Goal: Communication & Community: Answer question/provide support

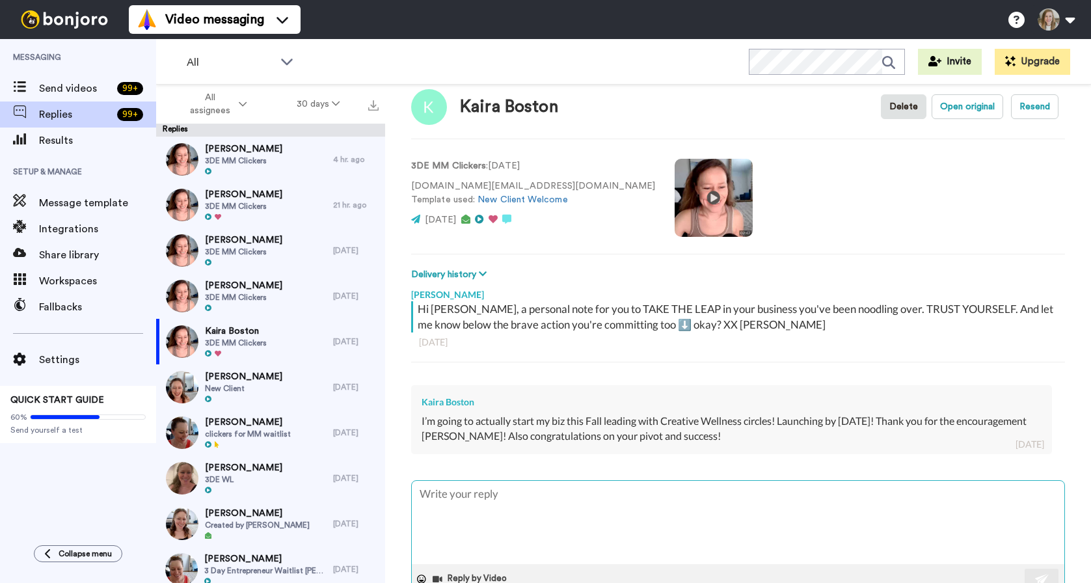
type textarea "T"
type textarea "x"
type textarea "TH"
type textarea "x"
type textarea "THA"
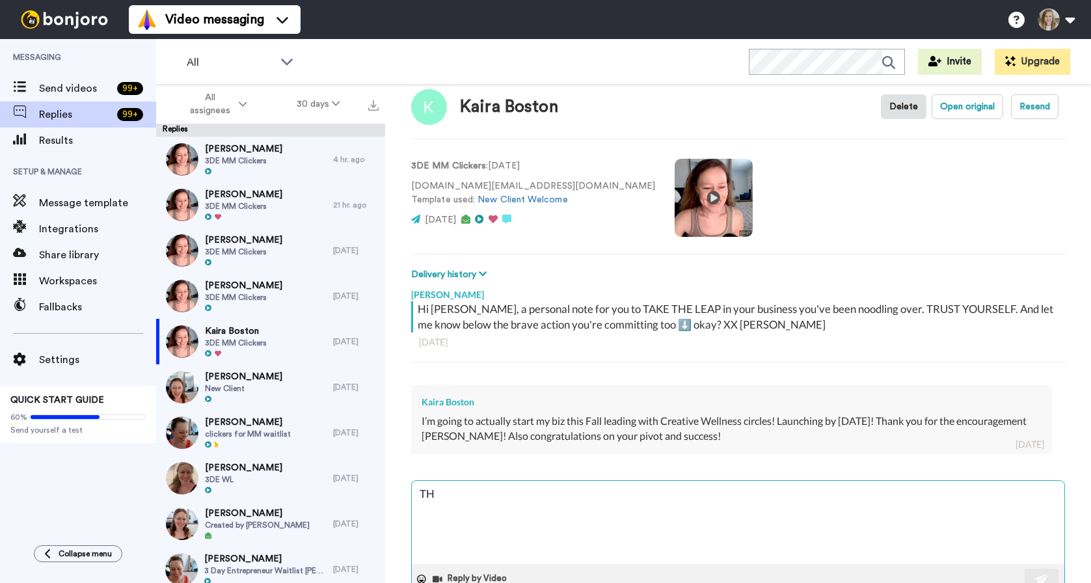
type textarea "x"
type textarea "THAT"
type textarea "x"
type textarea "THAT"
type textarea "x"
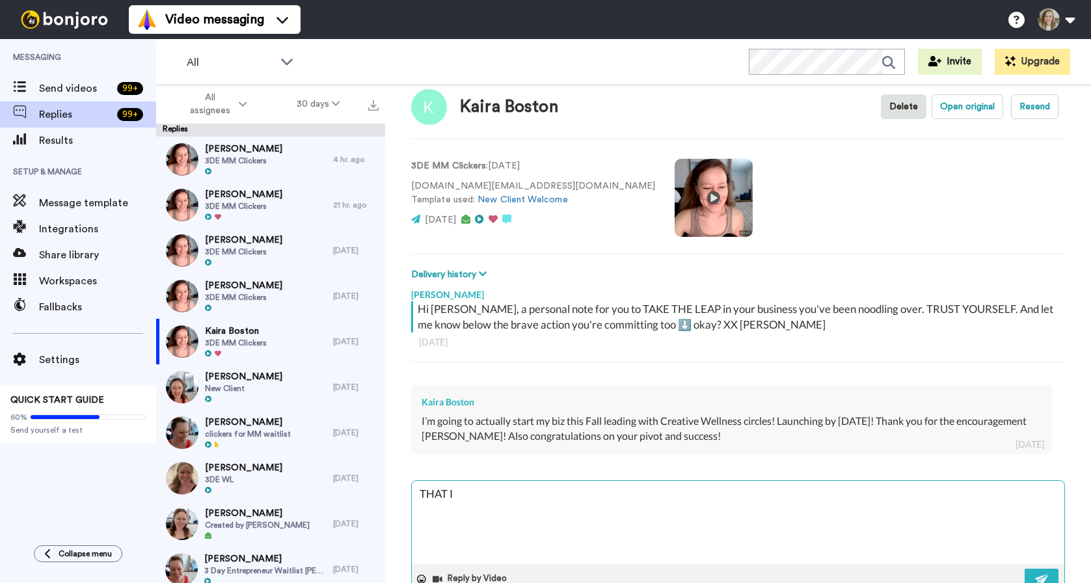
type textarea "THAT IS"
type textarea "x"
type textarea "THAT IS"
type textarea "x"
type textarea "THAT IS A"
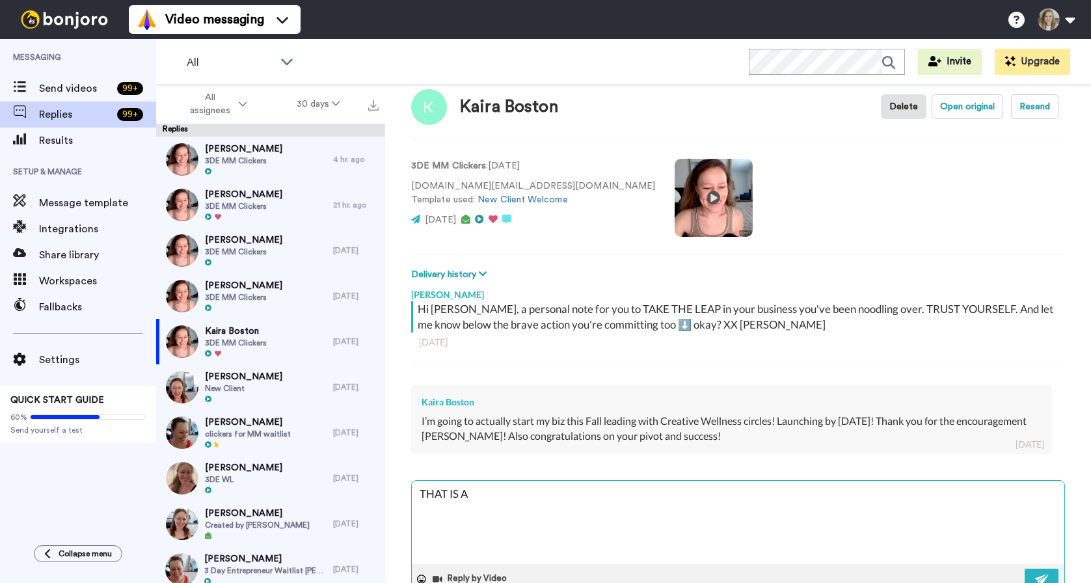
type textarea "x"
type textarea "THAT IS AM"
type textarea "x"
type textarea "THAT IS AMA"
type textarea "x"
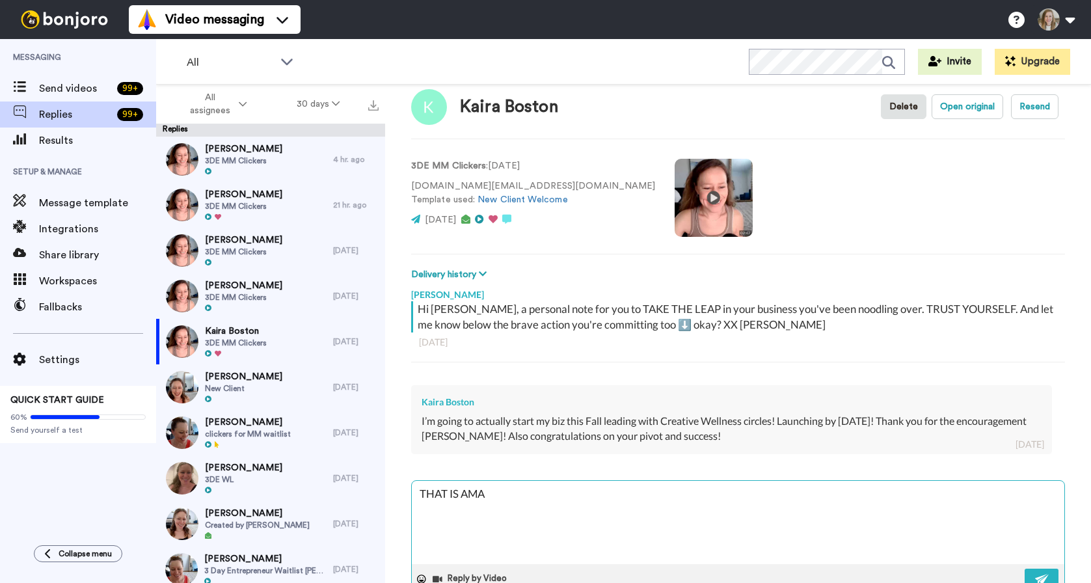
type textarea "THAT IS AMAZ"
type textarea "x"
type textarea "THAT IS AMAZI"
type textarea "x"
type textarea "THAT IS AMAZIN"
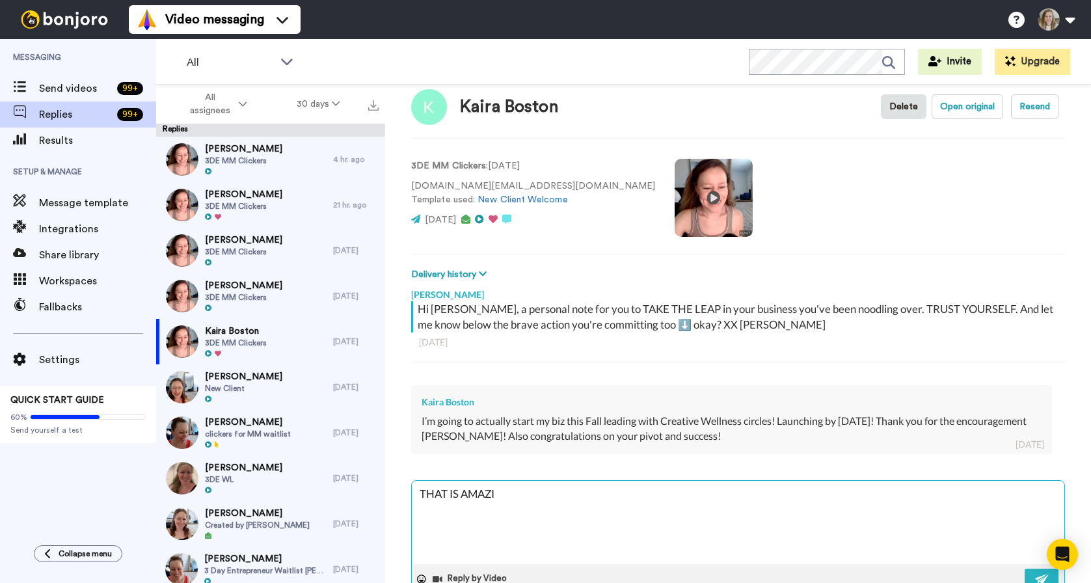
type textarea "x"
type textarea "THAT IS AMAZING"
type textarea "x"
type textarea "THAT IS AMAZING!"
type textarea "x"
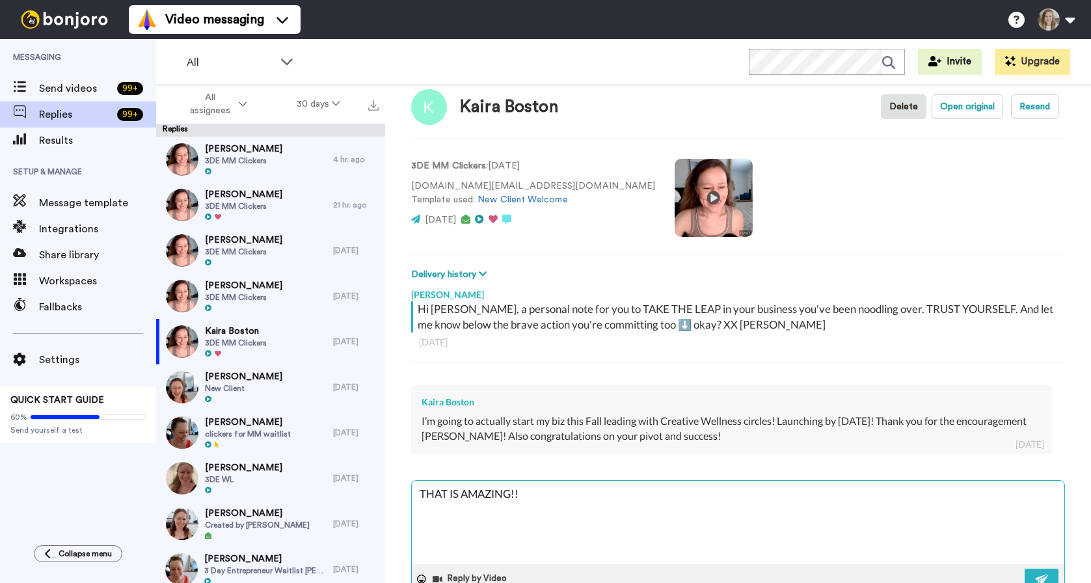
type textarea "THAT IS AMAZING!!!"
type textarea "x"
type textarea "THAT IS AMAZING!!!"
type textarea "x"
type textarea "THAT IS AMAZING!!! A"
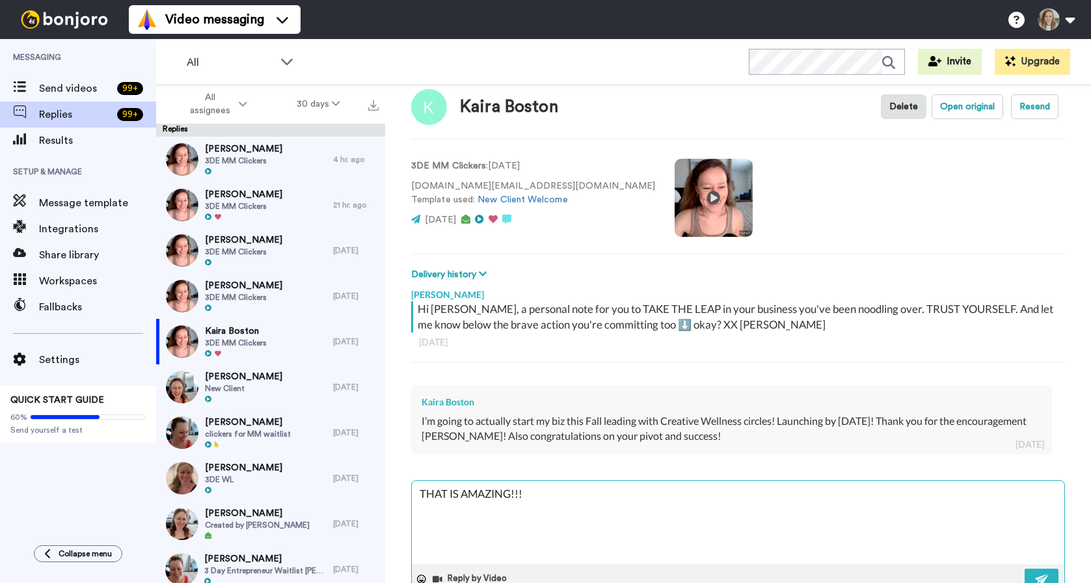
type textarea "x"
type textarea "THAT IS AMAZING!!! An"
type textarea "x"
type textarea "THAT IS AMAZING!!! And"
type textarea "x"
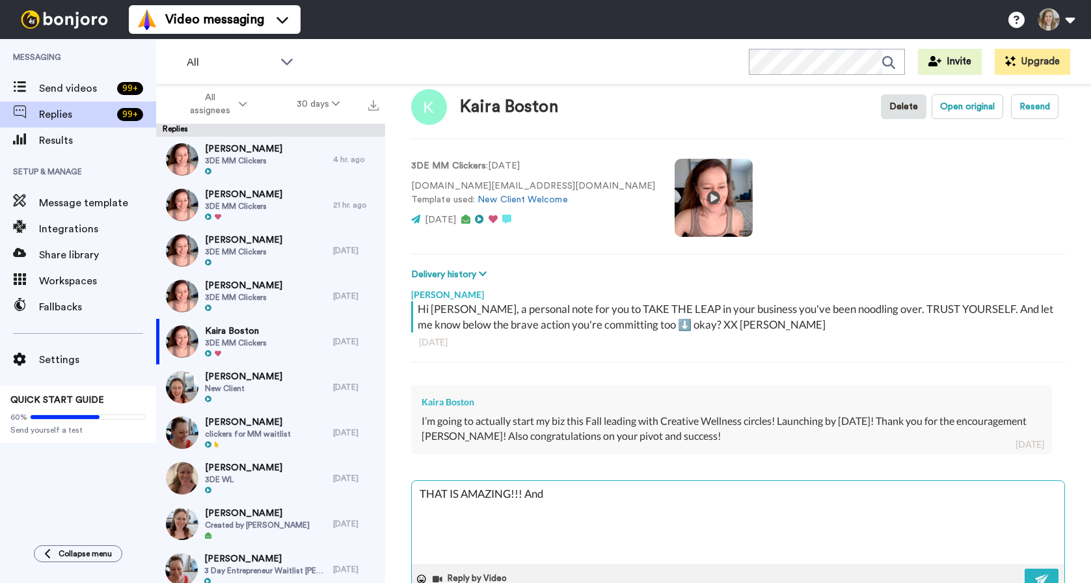
type textarea "THAT IS AMAZING!!! And"
type textarea "x"
type textarea "THAT IS AMAZING!!! And j"
type textarea "x"
type textarea "THAT IS AMAZING!!! And ju"
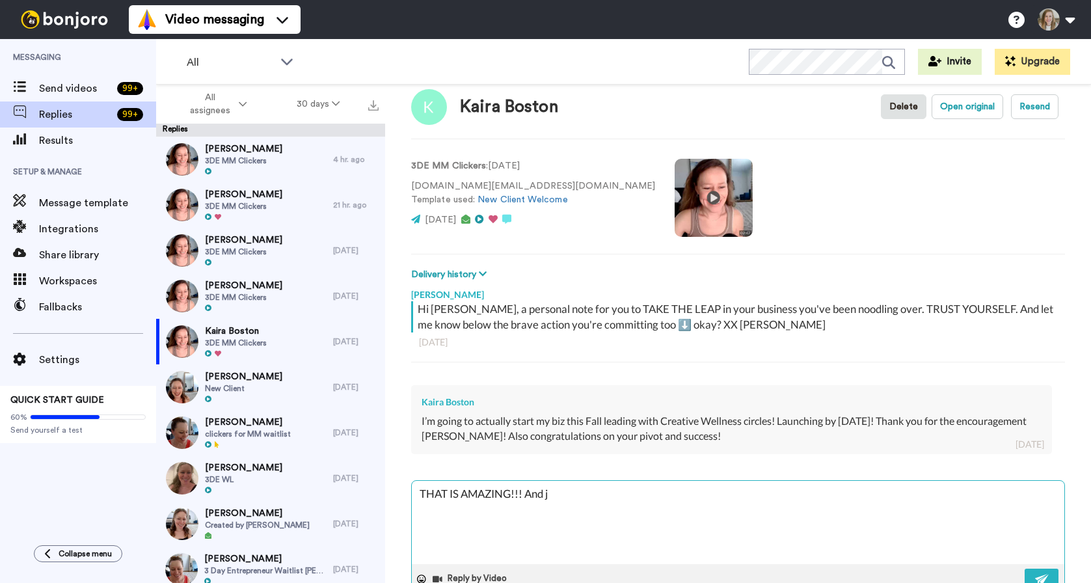
type textarea "x"
type textarea "THAT IS AMAZING!!! And jus"
type textarea "x"
type textarea "THAT IS AMAZING!!! And just"
type textarea "x"
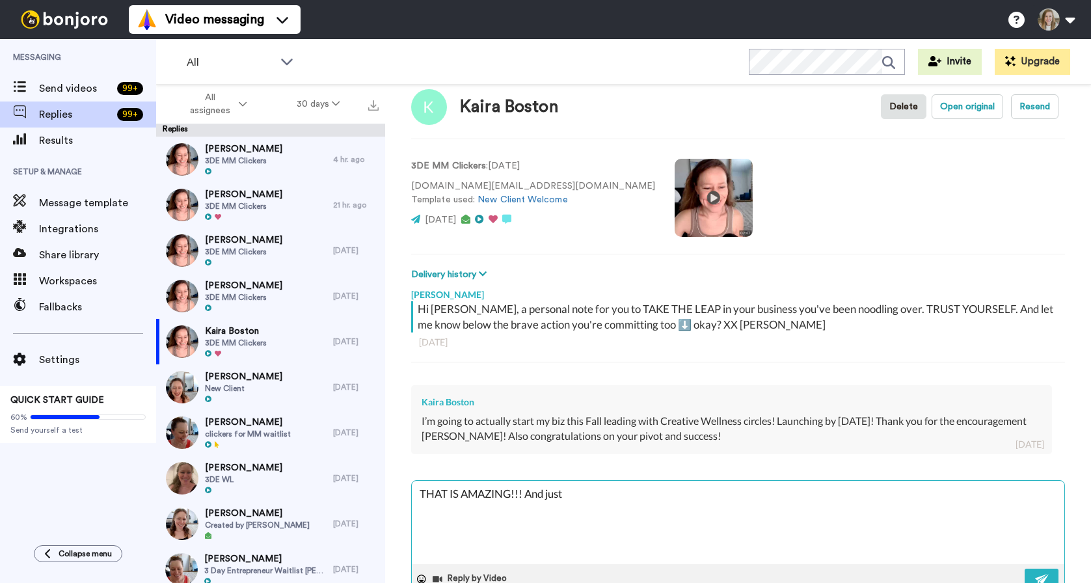
type textarea "THAT IS AMAZING!!! And just"
type textarea "x"
type textarea "THAT IS AMAZING!!! And just 1"
type textarea "x"
type textarea "THAT IS AMAZING!!! And just 15"
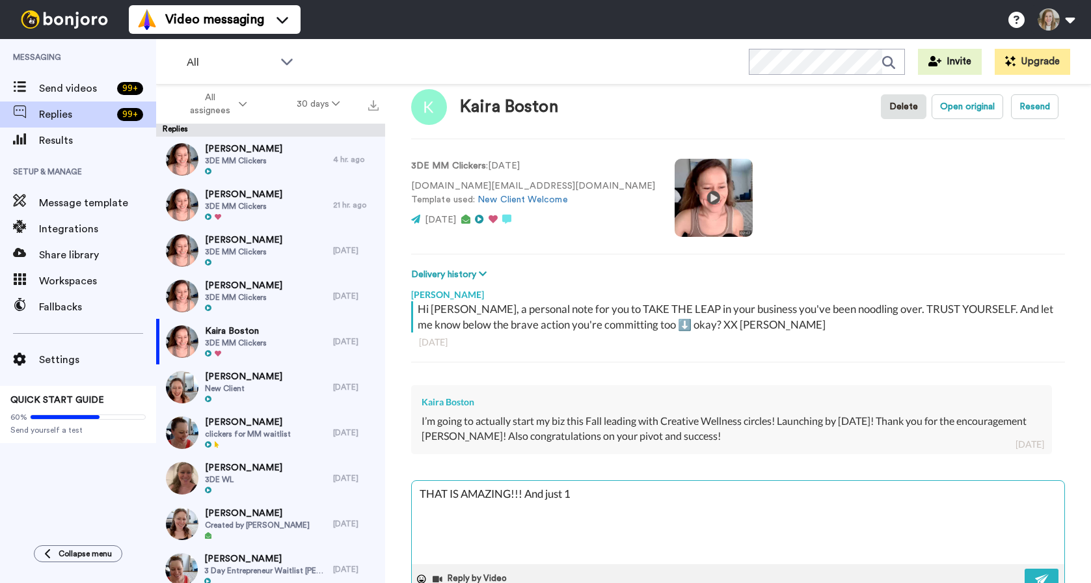
type textarea "x"
type textarea "THAT IS AMAZING!!! And just 15"
type textarea "x"
type textarea "THAT IS AMAZING!!! And just 15 d"
type textarea "x"
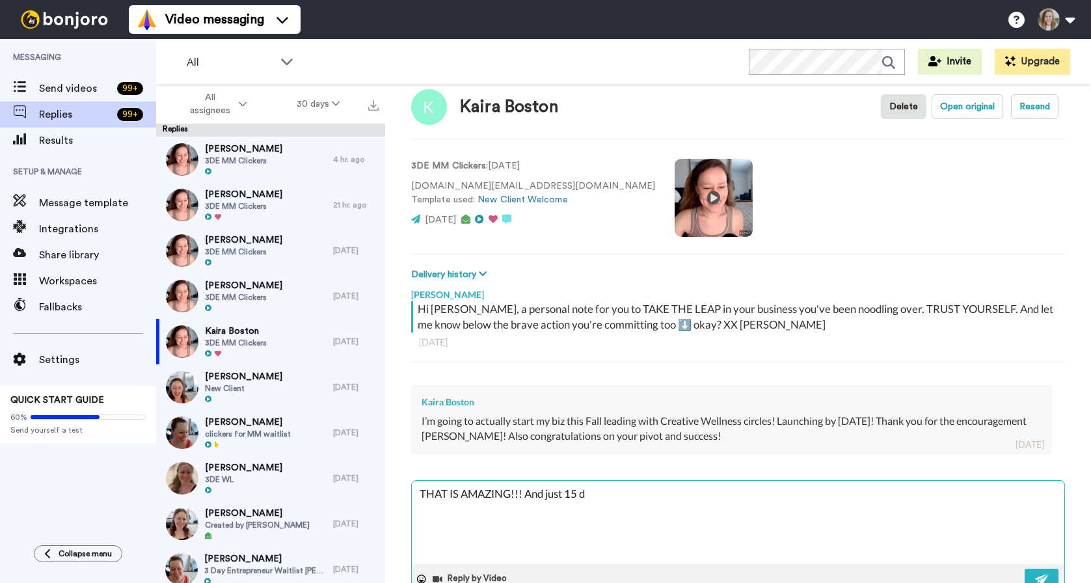
type textarea "THAT IS AMAZING!!! And just 15 da"
type textarea "x"
type textarea "THAT IS AMAZING!!! And just 15 day"
type textarea "x"
type textarea "THAT IS AMAZING!!! And just 15 days"
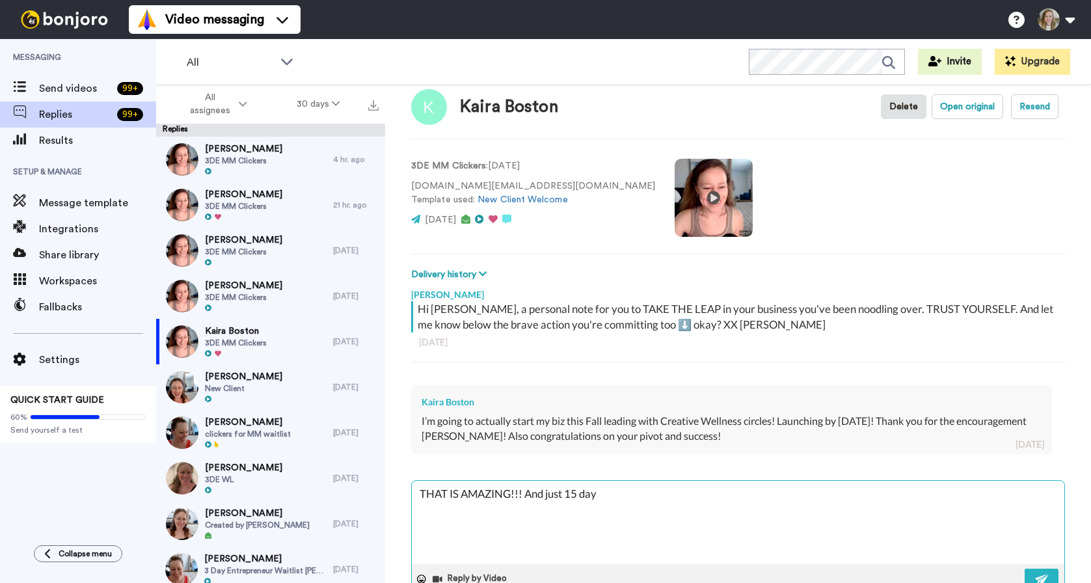
type textarea "x"
type textarea "THAT IS AMAZING!!! And just 15 days"
type textarea "x"
type textarea "THAT IS AMAZING!!! And just 15 days a"
type textarea "x"
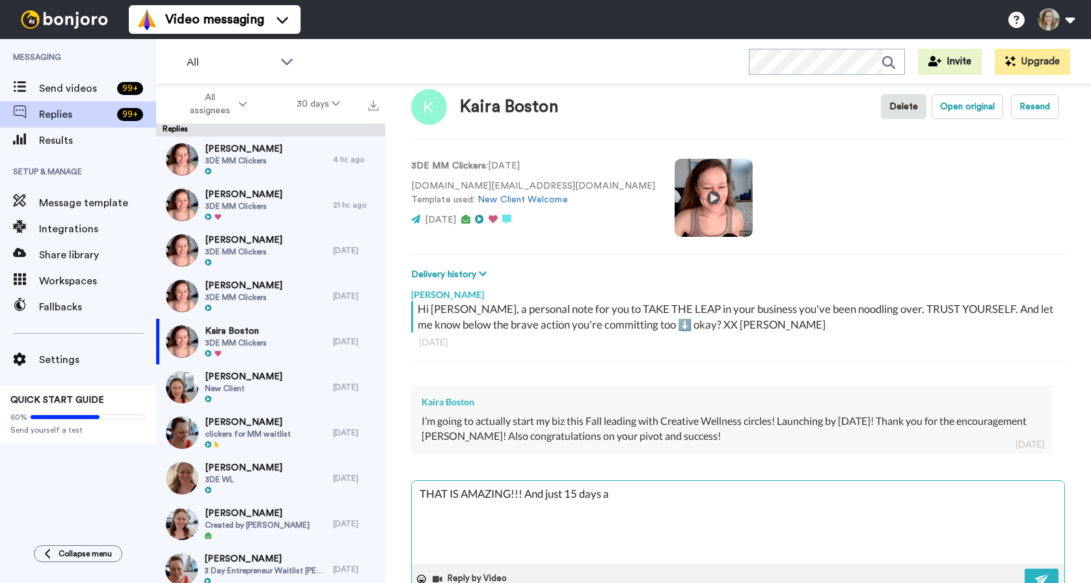
type textarea "THAT IS AMAZING!!! And just 15 days aa"
type textarea "x"
type textarea "THAT IS AMAZING!!! And just 15 days aaw"
type textarea "x"
type textarea "THAT IS AMAZING!!! And just 15 days aa"
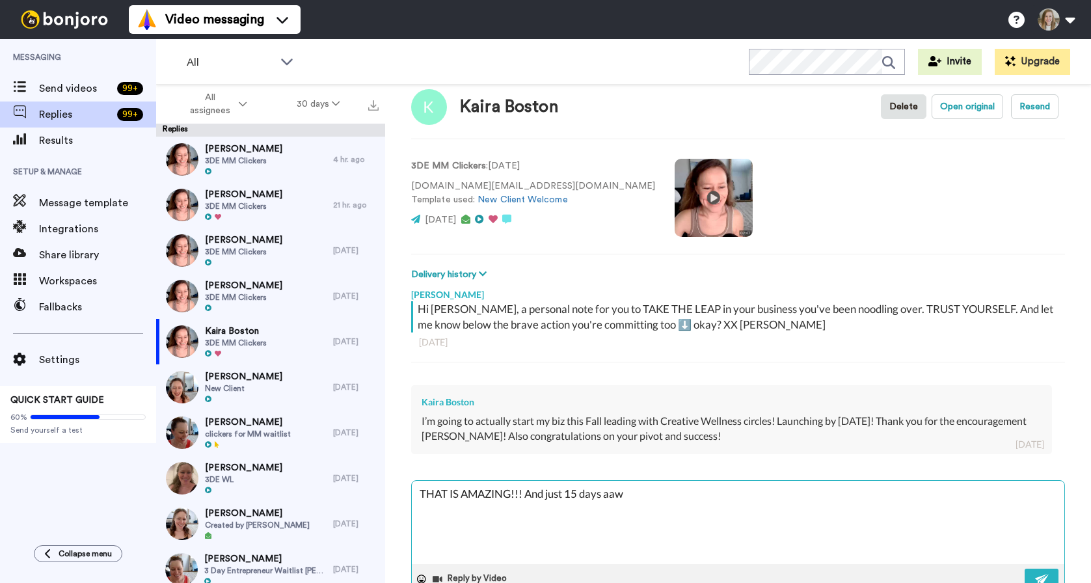
type textarea "x"
type textarea "THAT IS AMAZING!!! And just 15 days a"
type textarea "x"
type textarea "THAT IS AMAZING!!! And just 15 days aw"
type textarea "x"
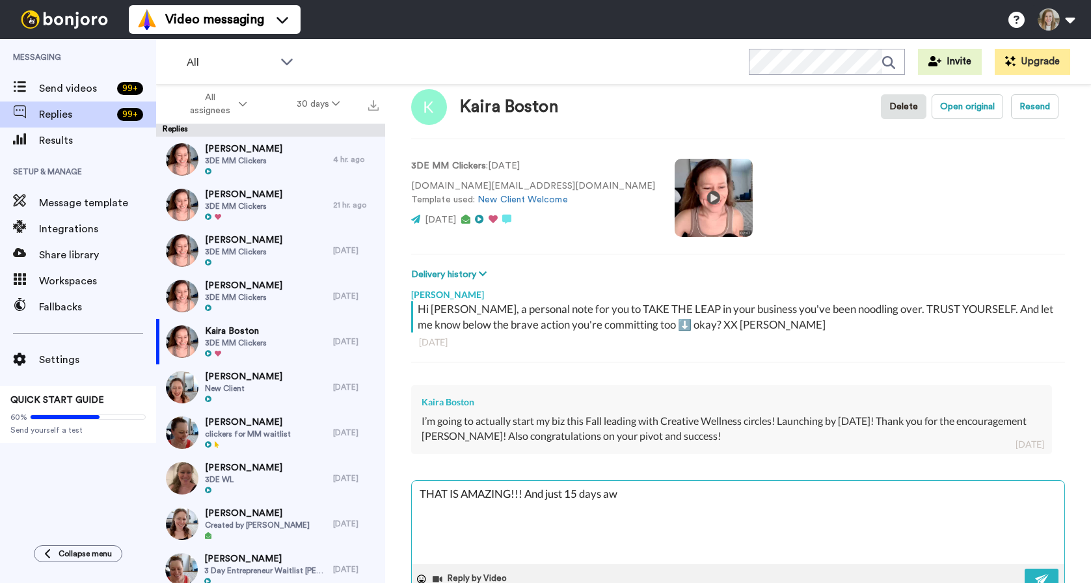
type textarea "THAT IS AMAZING!!! And just 15 days awa"
type textarea "x"
type textarea "THAT IS AMAZING!!! And just 15 days away"
type textarea "x"
type textarea "THAT IS AMAZING!!! And just 15 days away"
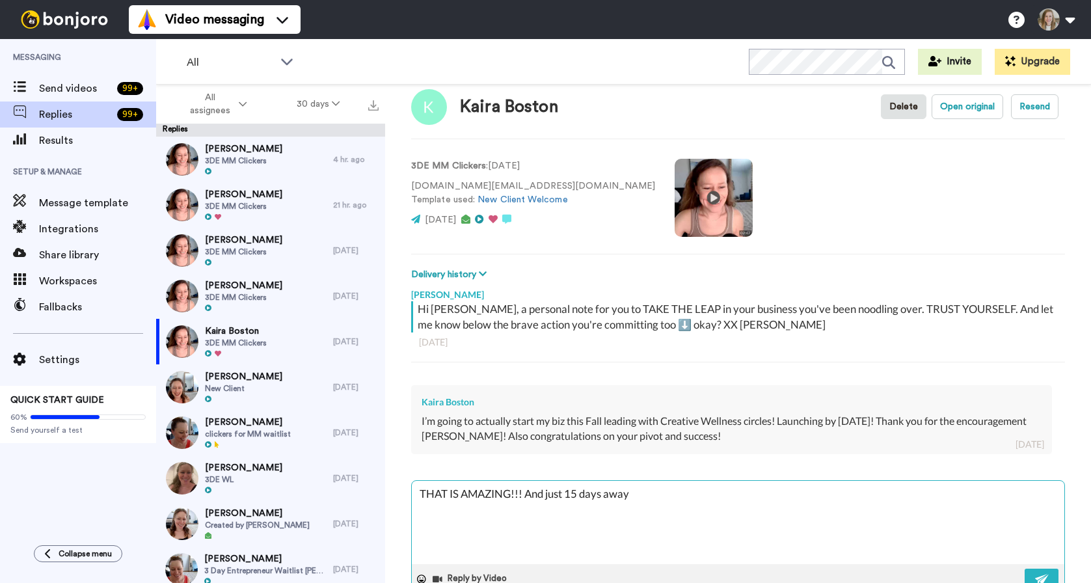
type textarea "x"
type textarea "THAT IS AMAZING!!! And just 15 days away I"
type textarea "x"
type textarea "THAT IS AMAZING!!! And just 15 days away I"
type textarea "x"
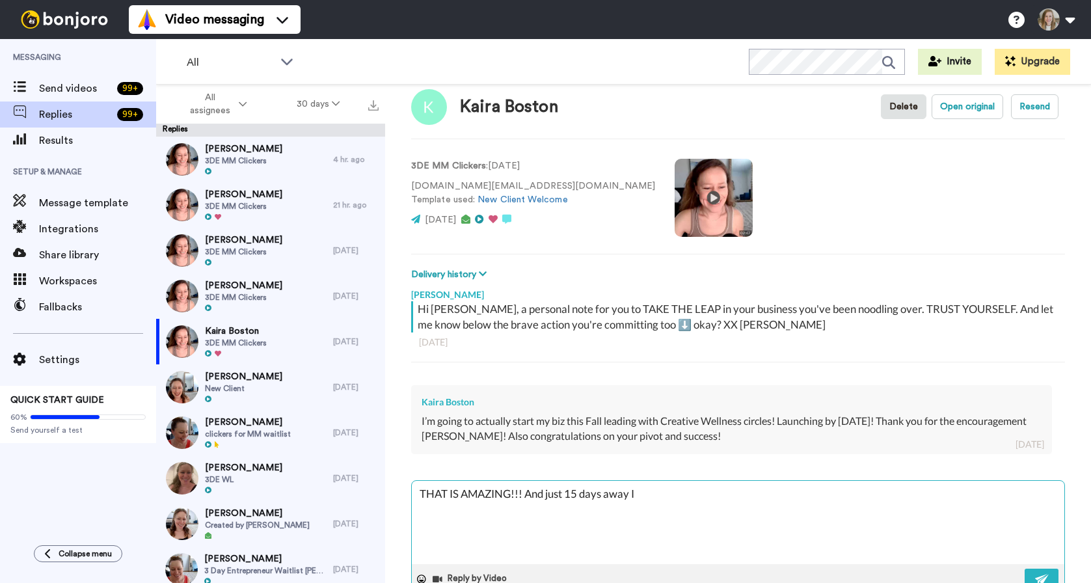
type textarea "THAT IS AMAZING!!! And just 15 days away I a"
type textarea "x"
type textarea "THAT IS AMAZING!!! And just 15 days away I am"
type textarea "x"
type textarea "THAT IS AMAZING!!! And just 15 days away I am"
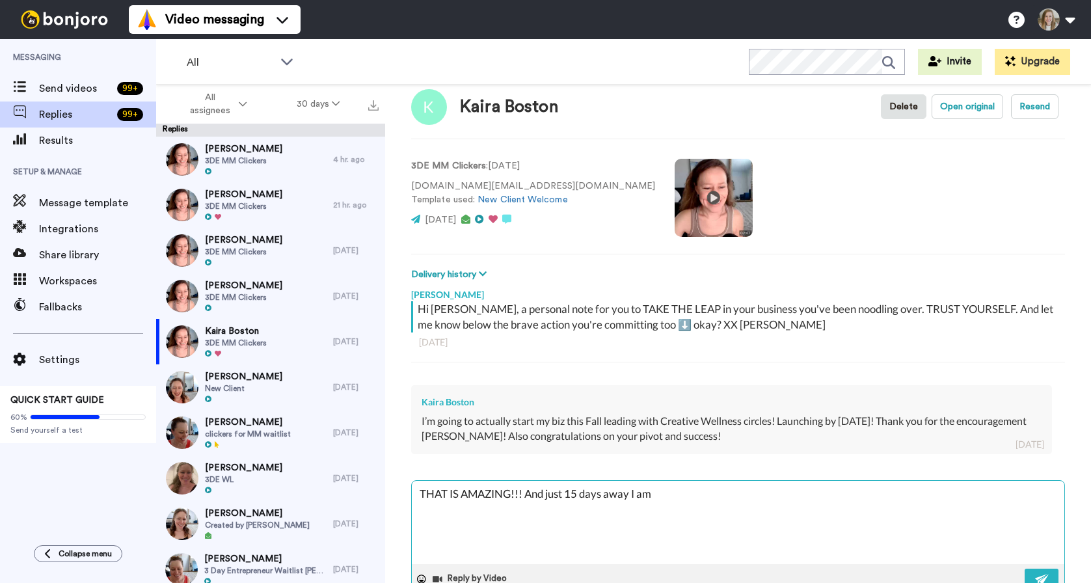
type textarea "x"
type textarea "THAT IS AMAZING!!! And just 15 days away I am c"
type textarea "x"
type textarea "THAT IS AMAZING!!! And just 15 days away I am ch"
type textarea "x"
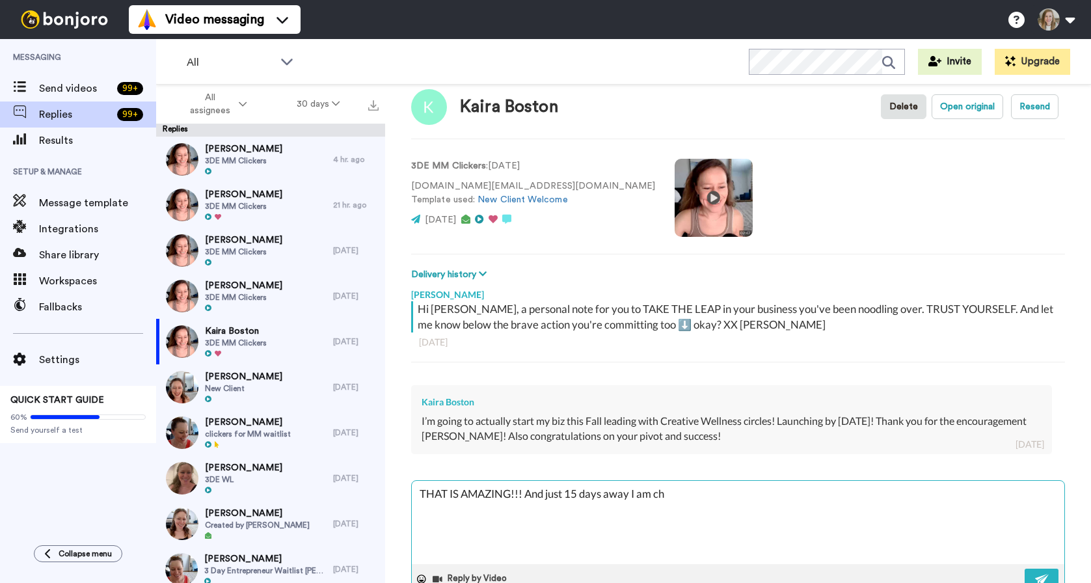
type textarea "THAT IS AMAZING!!! And just 15 days away I am che"
type textarea "x"
type textarea "THAT IS AMAZING!!! And just 15 days away I am chee"
type textarea "x"
type textarea "THAT IS AMAZING!!! And just 15 days away I am cheer"
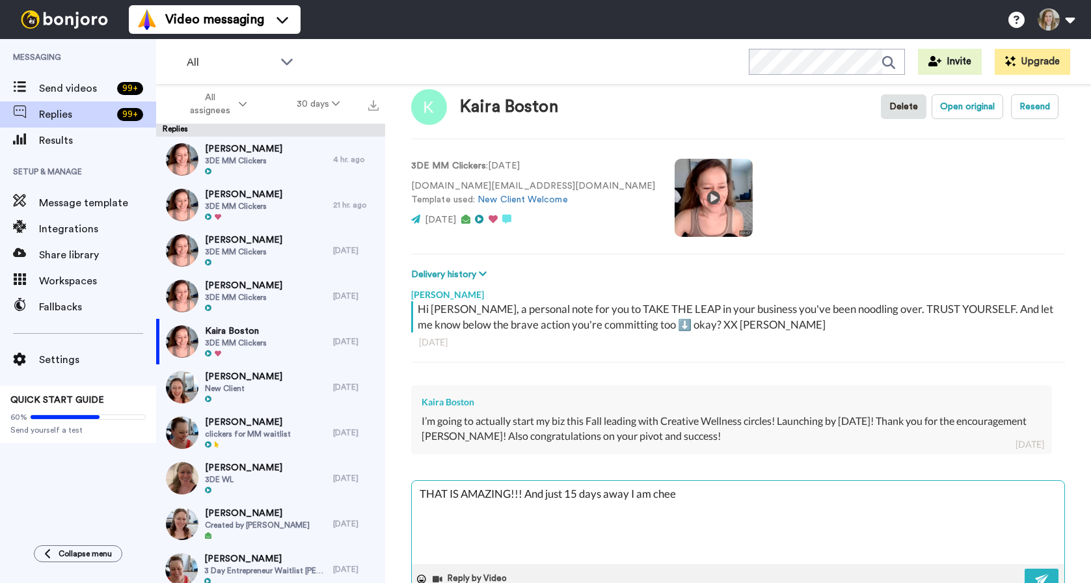
type textarea "x"
type textarea "THAT IS AMAZING!!! And just 15 days away I am cheeri"
type textarea "x"
type textarea "THAT IS AMAZING!!! And just 15 days away I am cheerin"
type textarea "x"
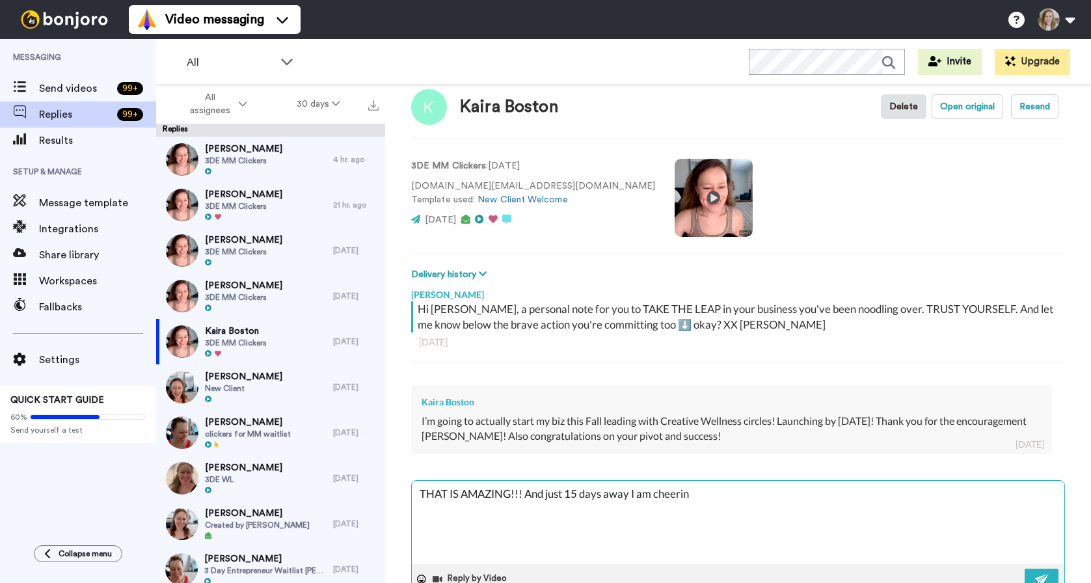
type textarea "THAT IS AMAZING!!! And just 15 days away I am cheering"
type textarea "x"
type textarea "THAT IS AMAZING!!! And just 15 days away I am cheering"
type textarea "x"
type textarea "THAT IS AMAZING!!! And just 15 days away I am cheering y"
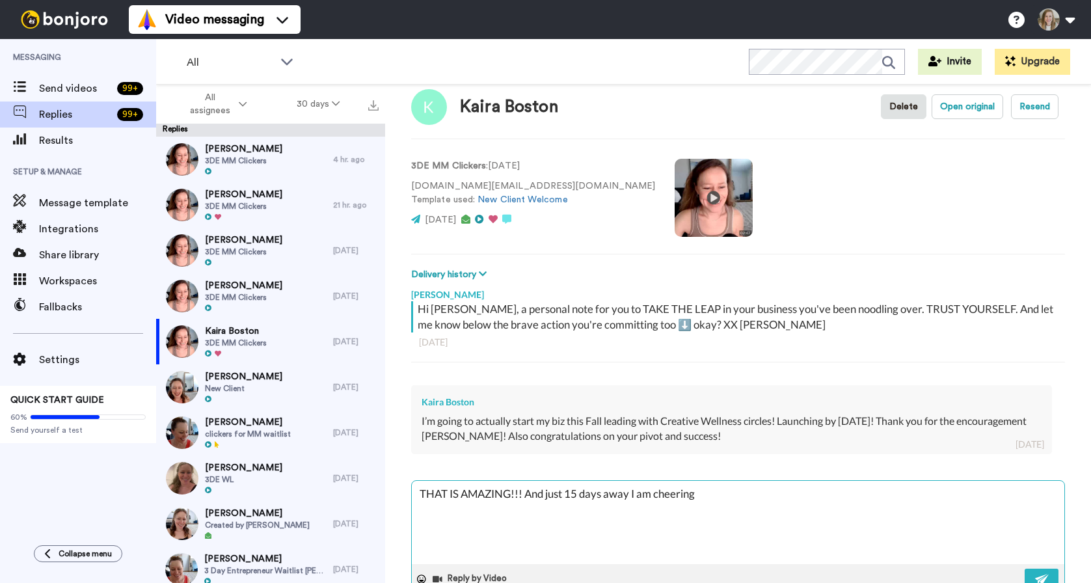
type textarea "x"
type textarea "THAT IS AMAZING!!! And just 15 days away I am cheering yo"
type textarea "x"
type textarea "THAT IS AMAZING!!! And just 15 days away I am cheering you"
type textarea "x"
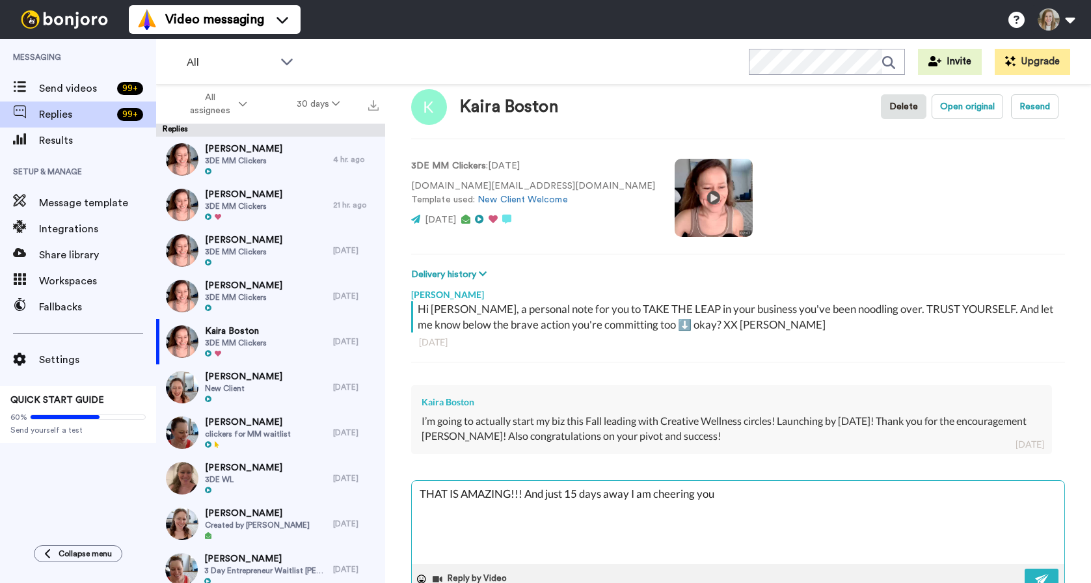
type textarea "THAT IS AMAZING!!! And just 15 days away I am cheering you"
type textarea "x"
type textarea "THAT IS AMAZING!!! And just 15 days away I am cheering you o"
type textarea "x"
type textarea "THAT IS AMAZING!!! And just 15 days away I am cheering you on"
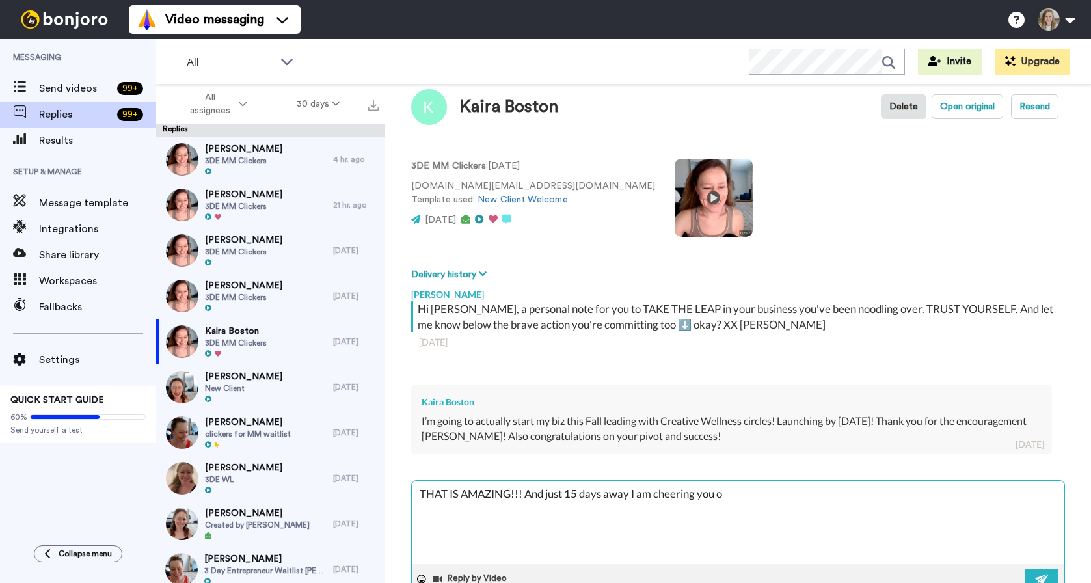
type textarea "x"
type textarea "THAT IS AMAZING!!! And just 15 days away I am cheering you on"
type textarea "x"
type textarea "THAT IS AMAZING!!! And just 15 days away I am cheering you on b"
type textarea "x"
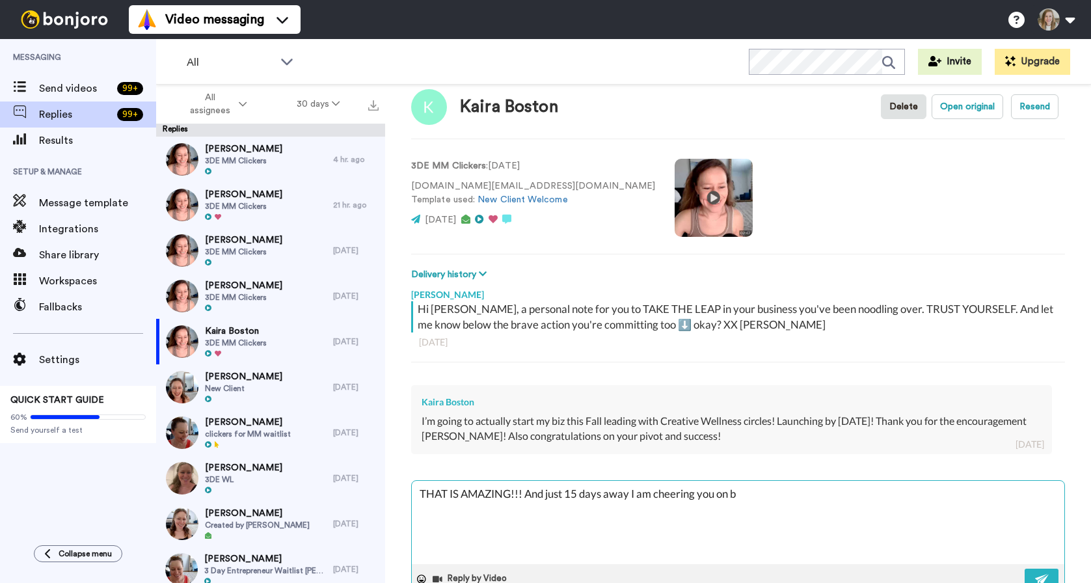
type textarea "THAT IS AMAZING!!! And just 15 days away I am cheering you on bi"
type textarea "x"
type textarea "THAT IS AMAZING!!! And just 15 days away I am cheering you on big"
type textarea "x"
type textarea "THAT IS AMAZING!!! And just 15 days away I am cheering you on big"
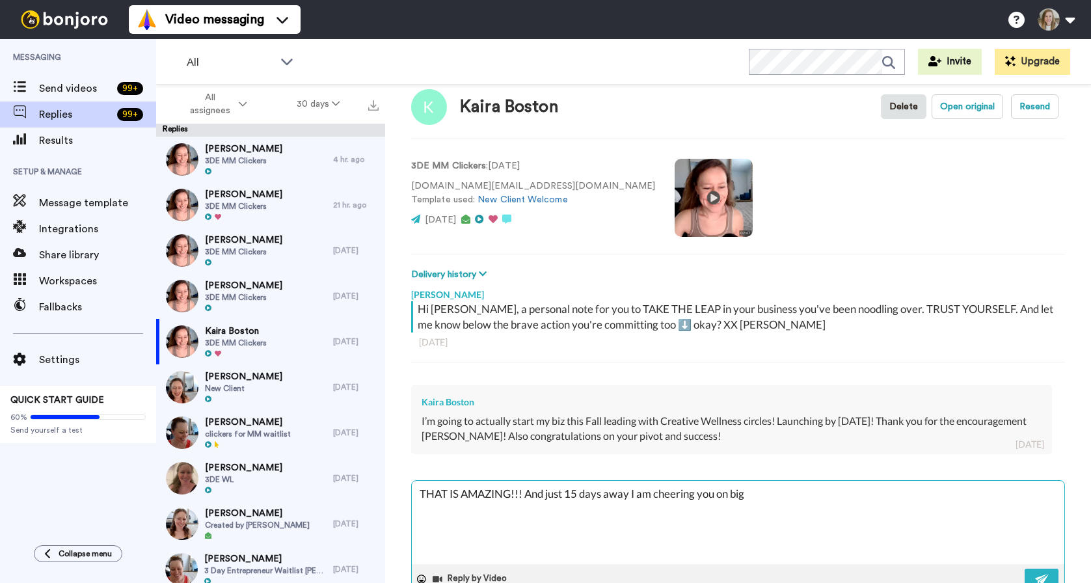
type textarea "x"
type textarea "THAT IS AMAZING!!! And just 15 days away I am cheering you on big t"
type textarea "x"
type textarea "THAT IS AMAZING!!! And just 15 days away I am cheering you on big ti"
type textarea "x"
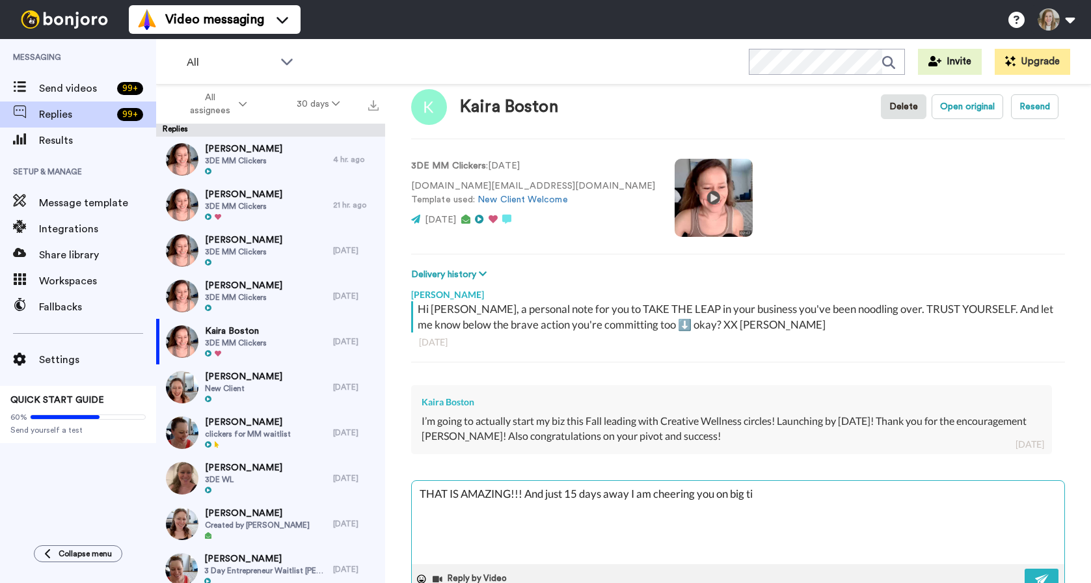
type textarea "THAT IS AMAZING!!! And just 15 days away I am cheering you on big [PERSON_NAME]"
type textarea "x"
type textarea "THAT IS AMAZING!!! And just 15 days away I am cheering you on big time"
type textarea "x"
type textarea "THAT IS AMAZING!!! And just 15 days away I am cheering you on big time"
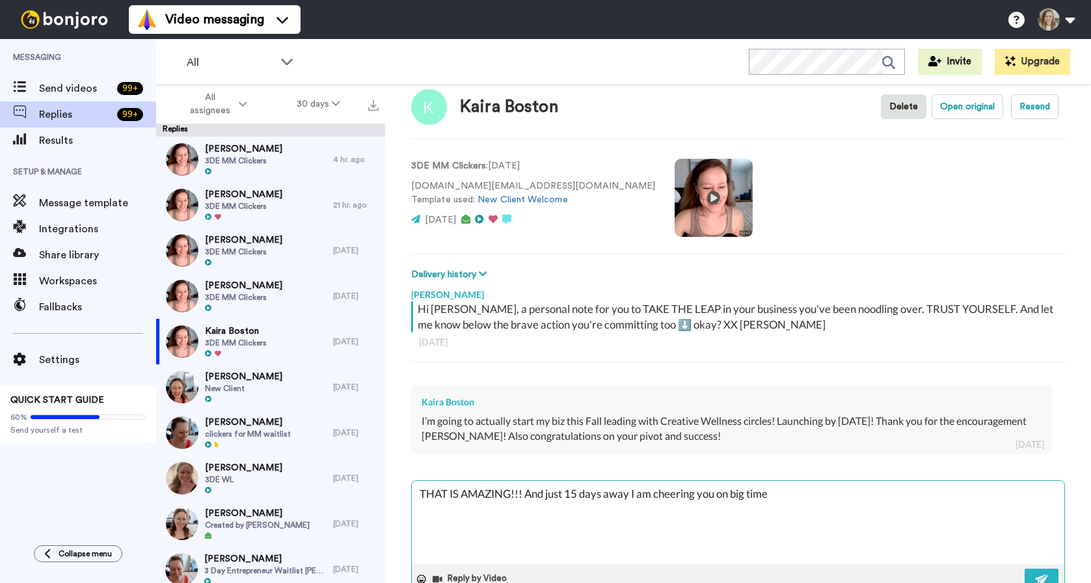
type textarea "x"
type textarea "THAT IS AMAZING!!! And just 15 days away I am cheering you on big time K"
type textarea "x"
type textarea "THAT IS AMAZING!!! And just 15 days away I am cheering you on big time Ka"
type textarea "x"
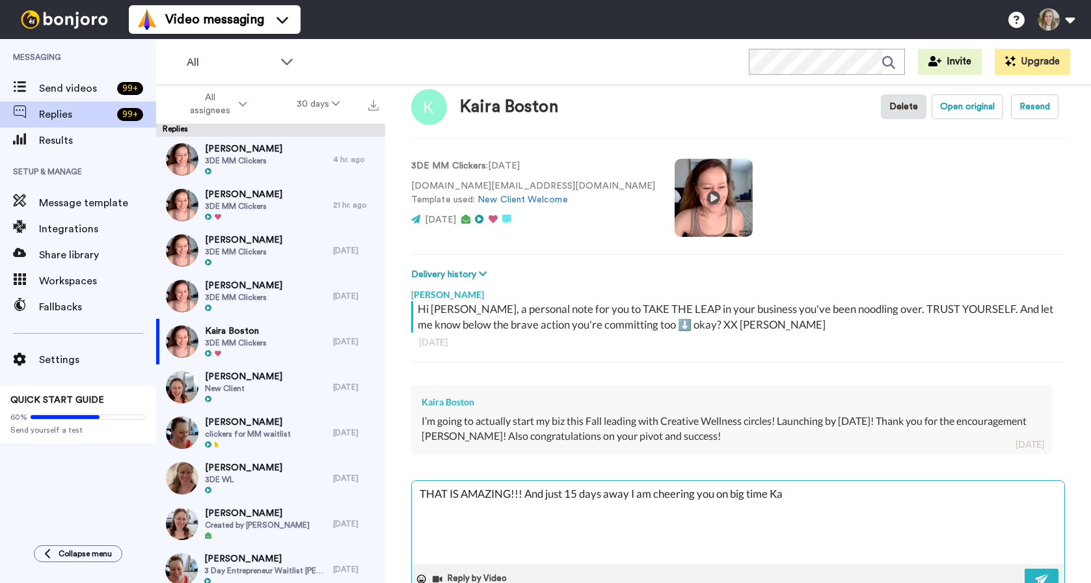
type textarea "THAT IS AMAZING!!! And just 15 days away I am cheering you on big time [PERSON_…"
type textarea "x"
type textarea "THAT IS AMAZING!!! And just 15 days away I am cheering you on big time Kair"
type textarea "x"
type textarea "THAT IS AMAZING!!! And just 15 days away I am cheering you on big time Kaira"
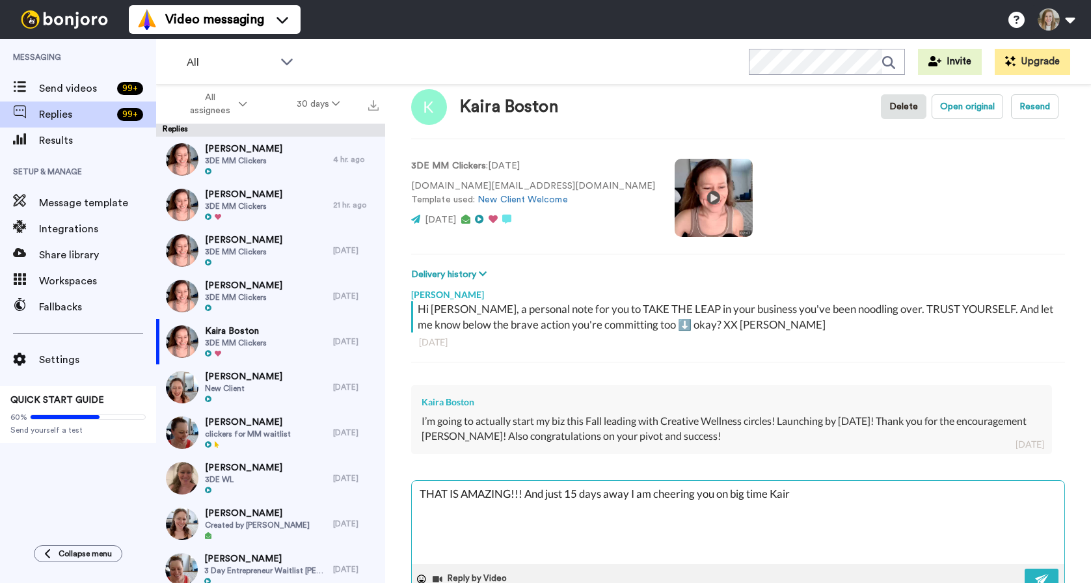
type textarea "x"
type textarea "THAT IS AMAZING!!! And just 15 days away I am cheering you on big time Kaira!"
type textarea "x"
type textarea "THAT IS AMAZING!!! And just 15 days away I am cheering you on big time Kaira!"
type textarea "x"
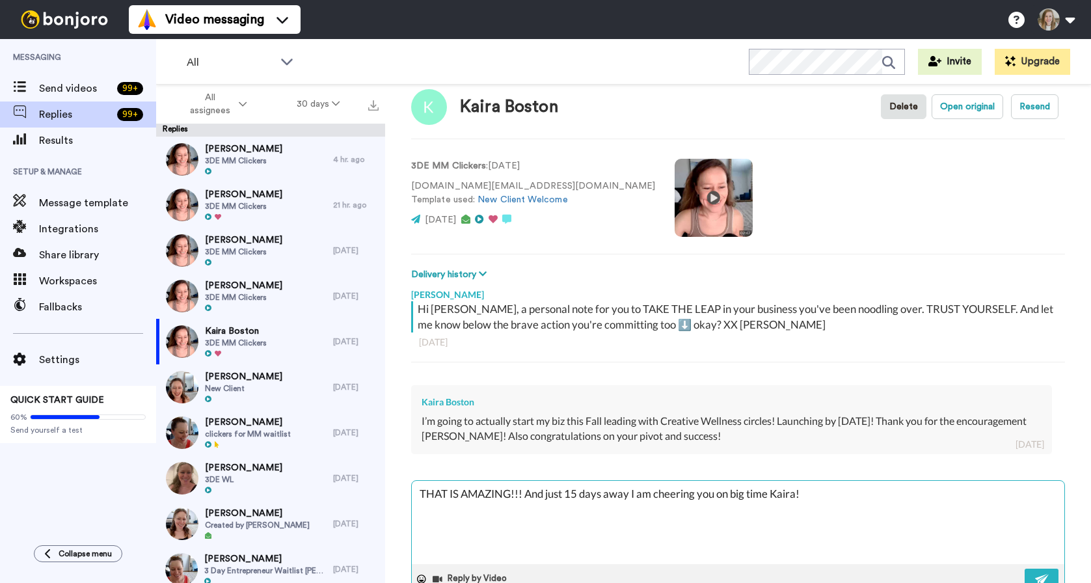
type textarea "THAT IS AMAZING!!! And just 15 days away I am cheering you on big time Kaira! I"
type textarea "x"
type textarea "THAT IS AMAZING!!! And just 15 days away I am cheering you on big time Kaira! I'"
type textarea "x"
type textarea "THAT IS AMAZING!!! And just 15 days away I am cheering you on big time Kaira! I…"
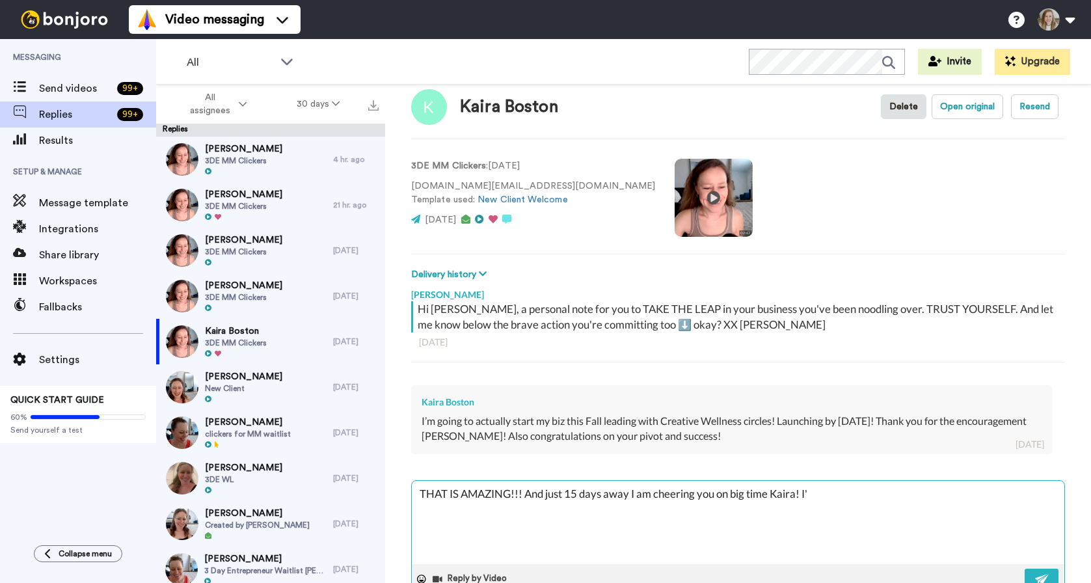
type textarea "x"
type textarea "THAT IS AMAZING!!! And just 15 days away I am cheering you on big time Kaira! I…"
type textarea "x"
type textarea "THAT IS AMAZING!!! And just 15 days away I am cheering you on big time Kaira! I…"
type textarea "x"
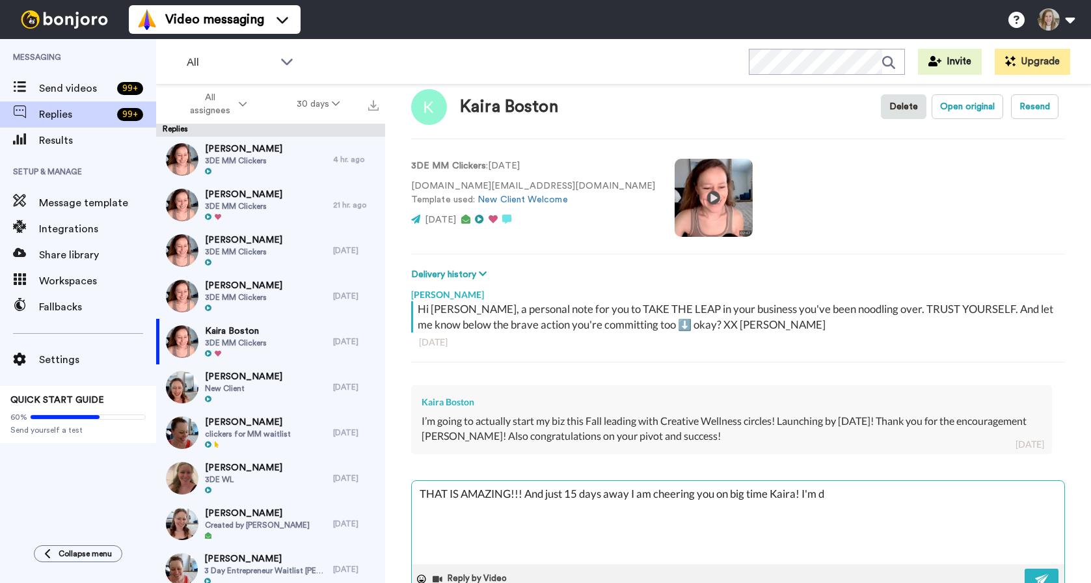
type textarea "THAT IS AMAZING!!! And just 15 days away I am cheering you on big time Kaira! I…"
type textarea "x"
type textarea "THAT IS AMAZING!!! And just 15 days away I am cheering you on big time Kaira! I…"
type textarea "x"
type textarea "THAT IS AMAZING!!! And just 15 days away I am cheering you on big time Kaira! I…"
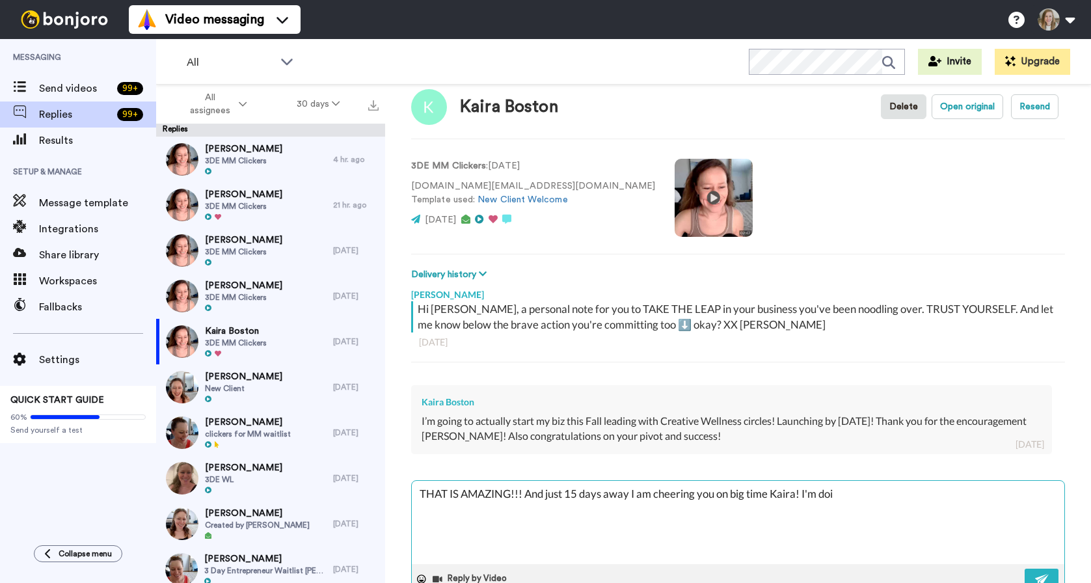
type textarea "x"
type textarea "THAT IS AMAZING!!! And just 15 days away I am cheering you on big time Kaira! I…"
type textarea "x"
type textarea "THAT IS AMAZING!!! And just 15 days away I am cheering you on big time Kaira! I…"
type textarea "x"
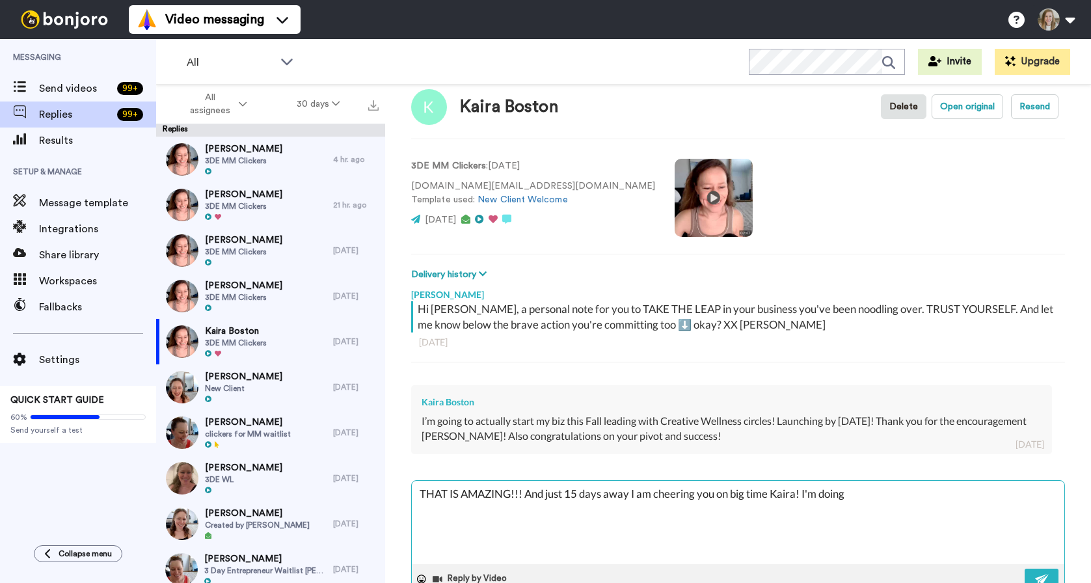
type textarea "THAT IS AMAZING!!! And just 15 days away I am cheering you on big time Kaira! I…"
type textarea "x"
type textarea "THAT IS AMAZING!!! And just 15 days away I am cheering you on big time Kaira! I…"
type textarea "x"
type textarea "THAT IS AMAZING!!! And just 15 days away I am cheering you on big time Kaira! I…"
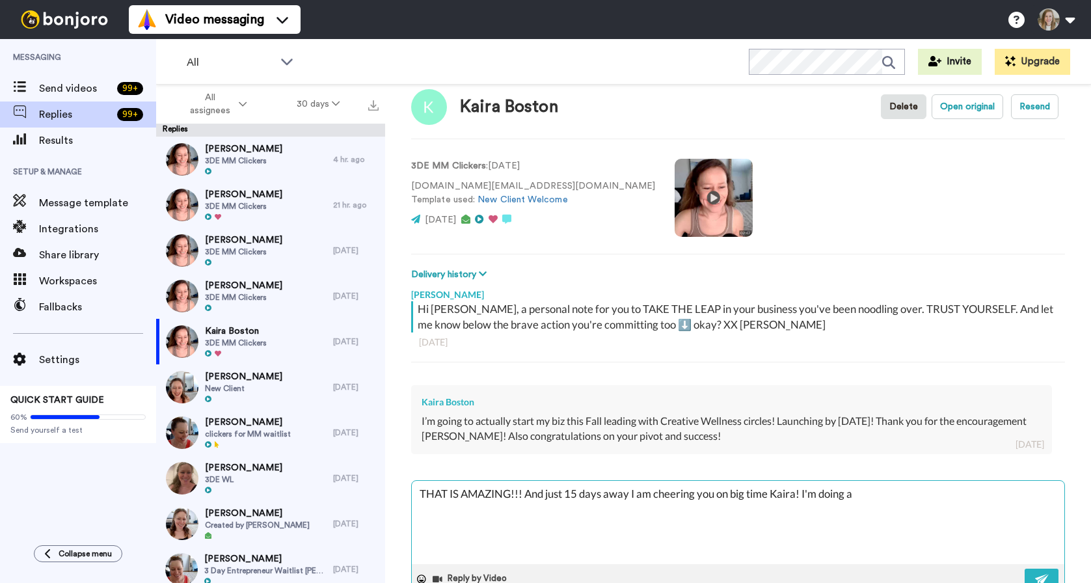
type textarea "x"
type textarea "THAT IS AMAZING!!! And just 15 days away I am cheering you on big time Kaira! I…"
type textarea "x"
type textarea "THAT IS AMAZING!!! And just 15 days away I am cheering you on big time Kaira! I…"
type textarea "x"
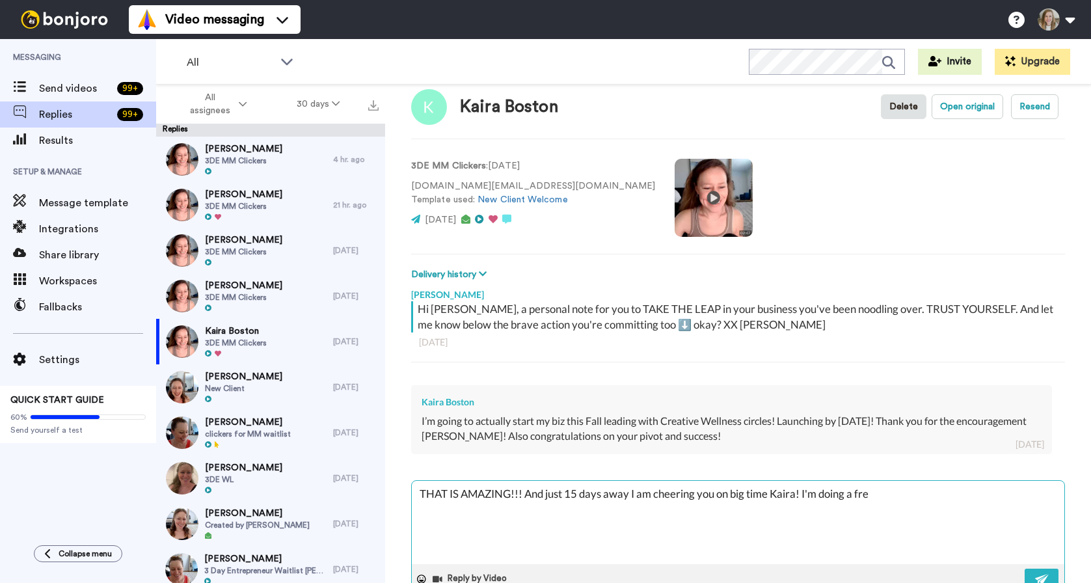
type textarea "THAT IS AMAZING!!! And just 15 days away I am cheering you on big time Kaira! I…"
type textarea "x"
type textarea "THAT IS AMAZING!!! And just 15 days away I am cheering you on big time Kaira! I…"
type textarea "x"
type textarea "THAT IS AMAZING!!! And just 15 days away I am cheering you on big time Kaira! I…"
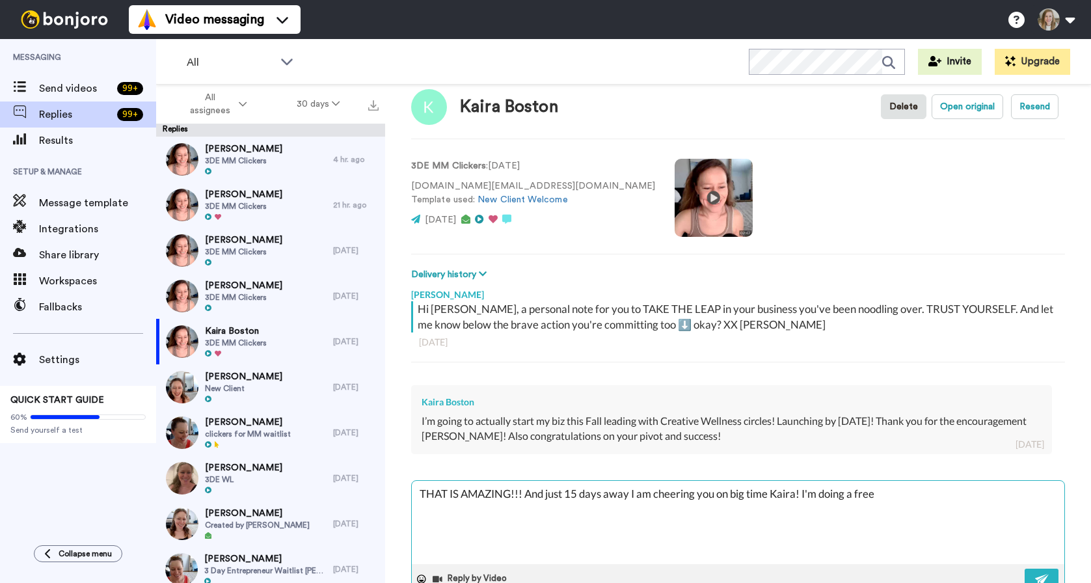
type textarea "x"
type textarea "THAT IS AMAZING!!! And just 15 days away I am cheering you on big time Kaira! I…"
type textarea "x"
type textarea "THAT IS AMAZING!!! And just 15 days away I am cheering you on big time Kaira! I…"
type textarea "x"
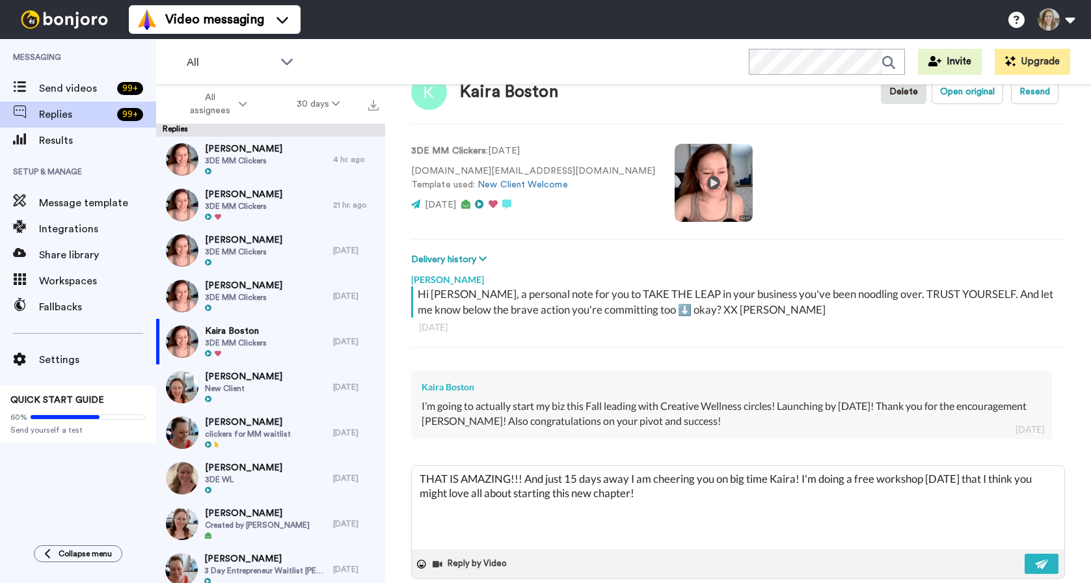
scroll to position [59, 0]
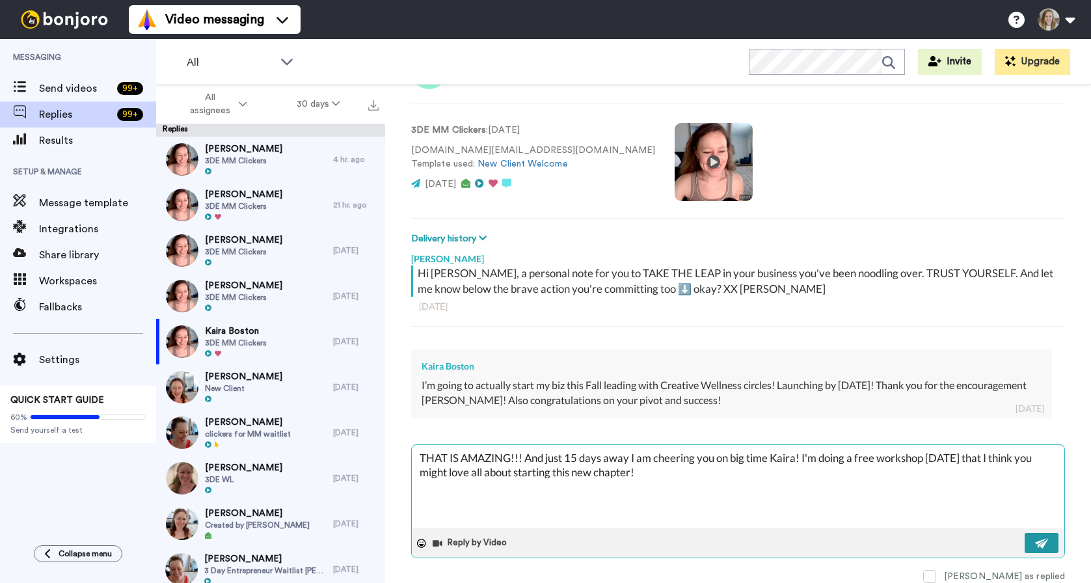
click at [1025, 538] on button at bounding box center [1042, 543] width 34 height 20
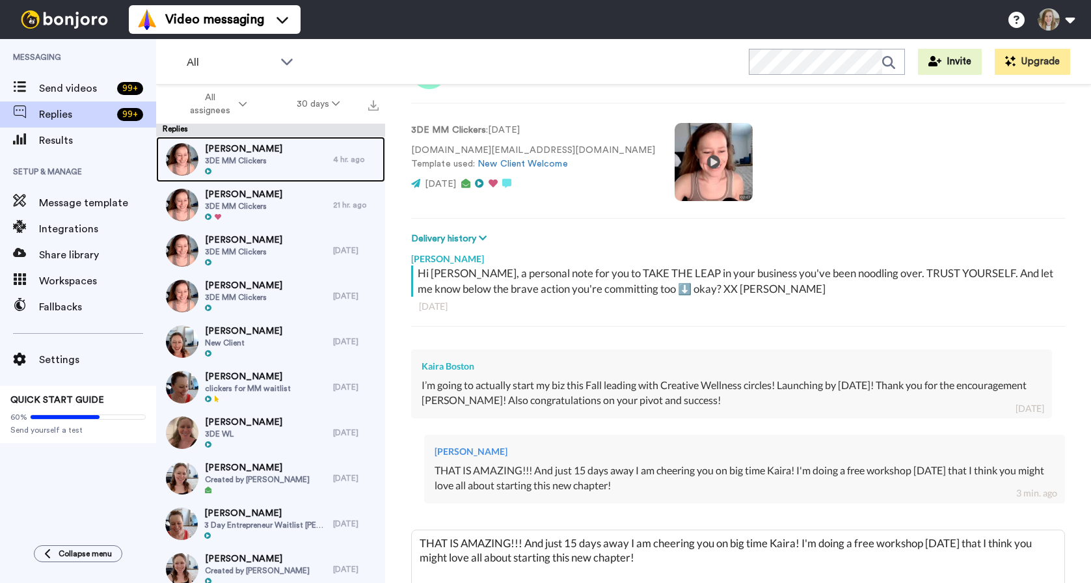
click at [264, 166] on div "[PERSON_NAME] 3DE MM Clickers" at bounding box center [243, 160] width 77 height 34
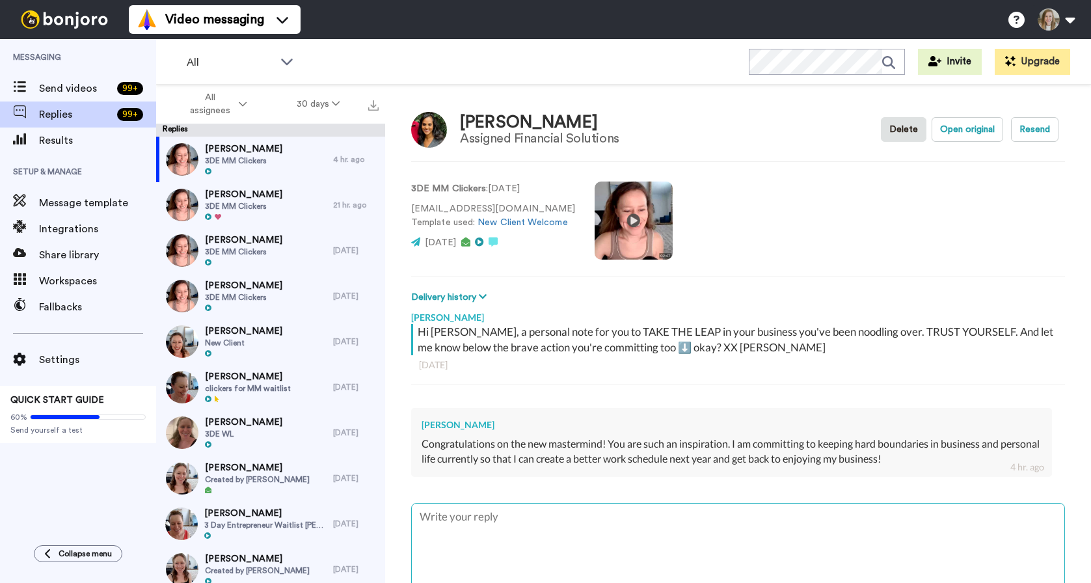
click at [608, 551] on textarea at bounding box center [738, 545] width 653 height 83
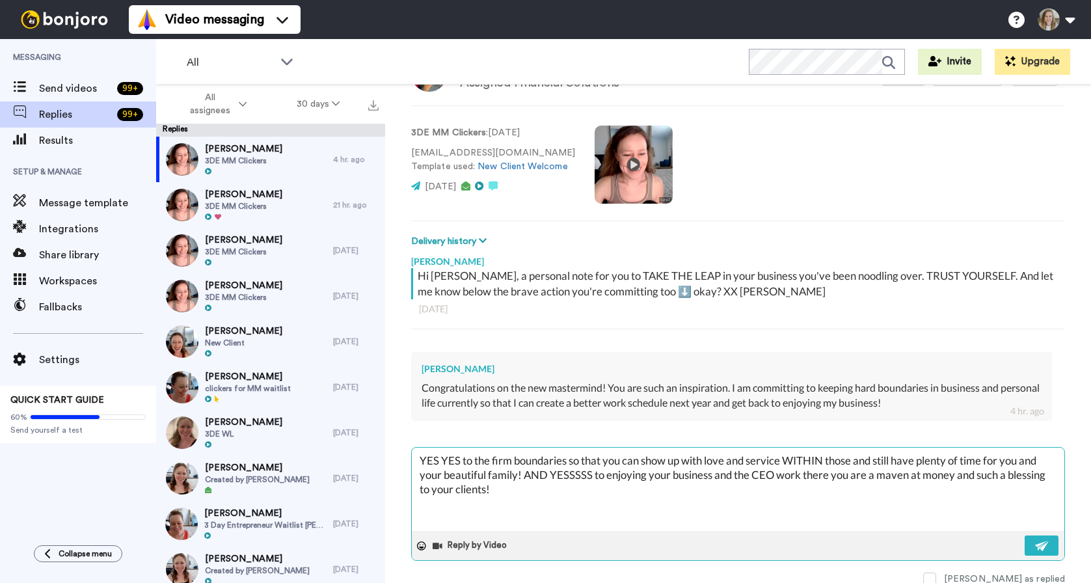
scroll to position [59, 0]
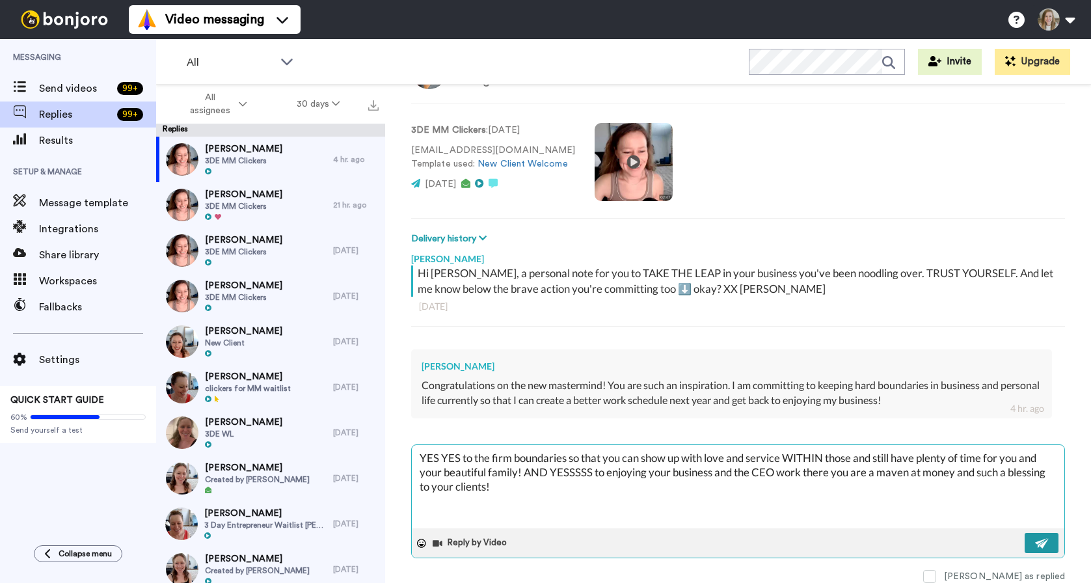
click at [1025, 541] on button at bounding box center [1042, 543] width 34 height 20
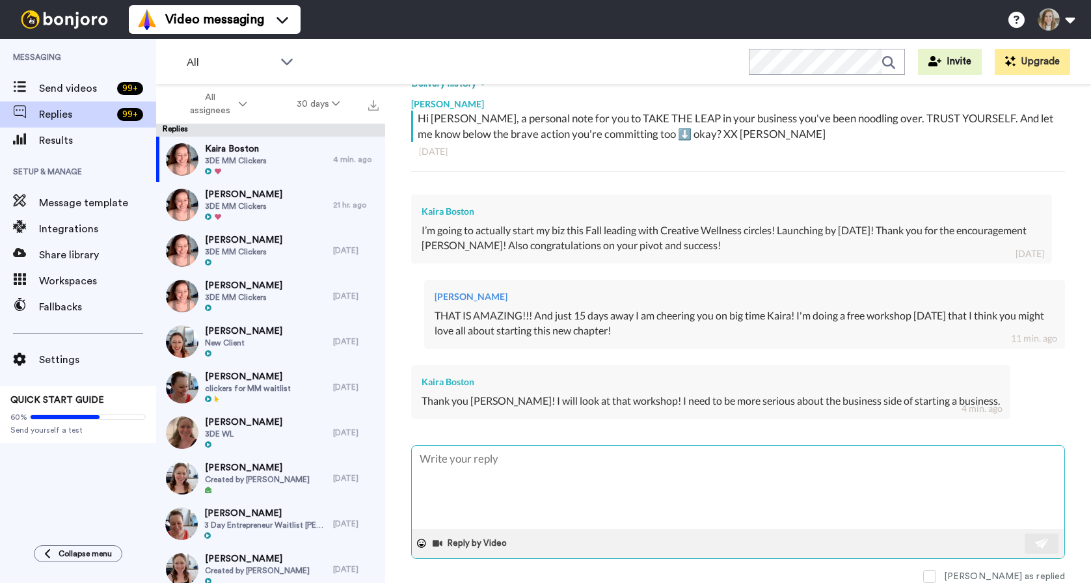
click at [536, 472] on textarea at bounding box center [738, 487] width 653 height 83
type textarea "Y"
type textarea "x"
type textarea "Ye"
type textarea "x"
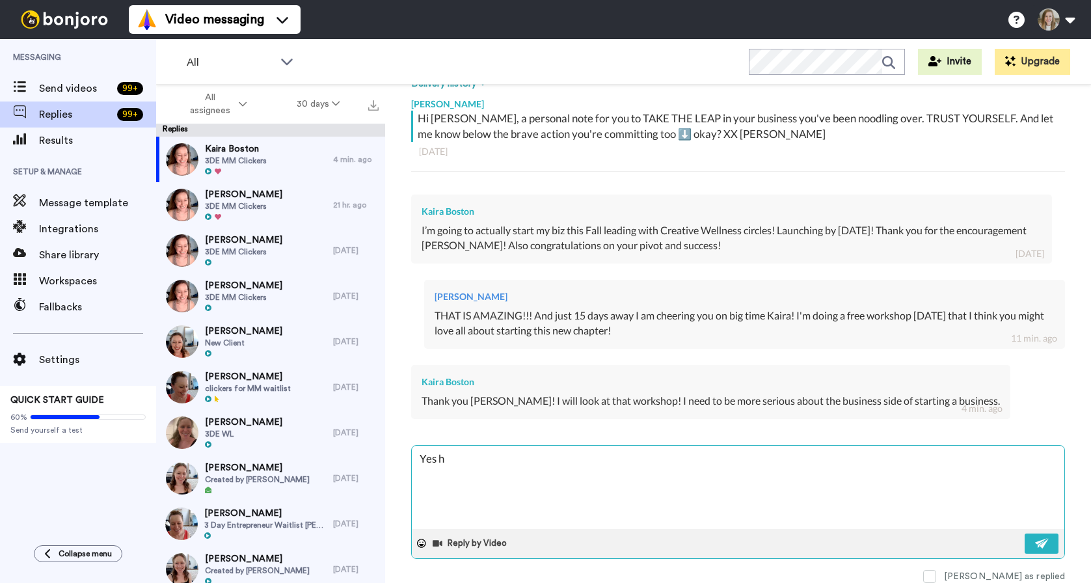
type textarea "Yes he"
type textarea "x"
type textarea "Yes her"
type textarea "x"
type textarea "Yes here"
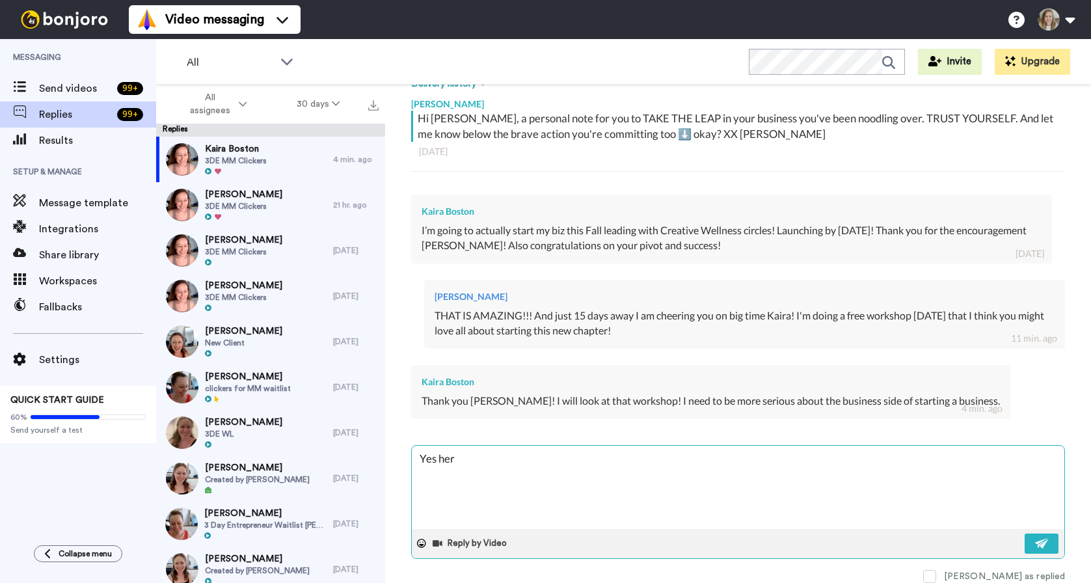
type textarea "x"
type textarea "Yes here'"
type textarea "x"
type textarea "Yes here's"
type textarea "x"
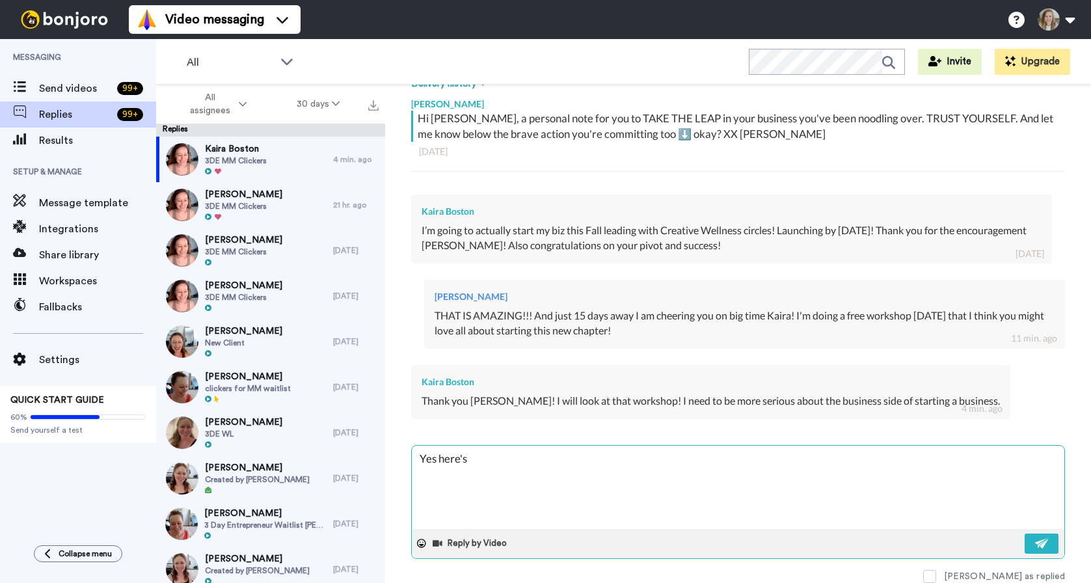
type textarea "Yes here's"
type textarea "x"
type textarea "Yes here's t"
type textarea "x"
type textarea "Yes here's th"
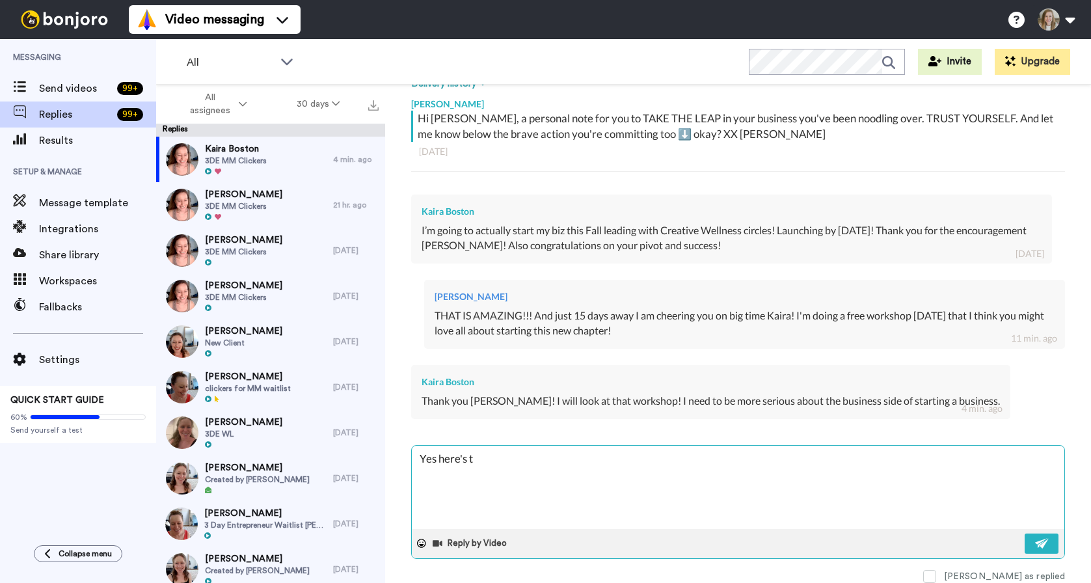
type textarea "x"
type textarea "Yes here's the"
type textarea "x"
type textarea "Yes here's the"
type textarea "x"
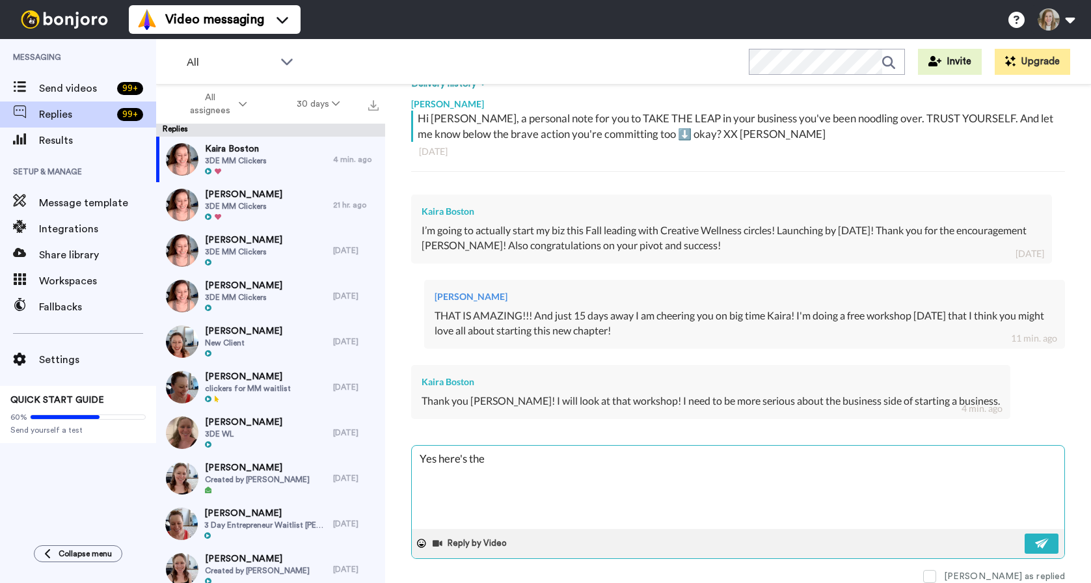
type textarea "Yes here's the e"
type textarea "x"
type textarea "Yes here's the"
type textarea "x"
type textarea "Yes here's the d"
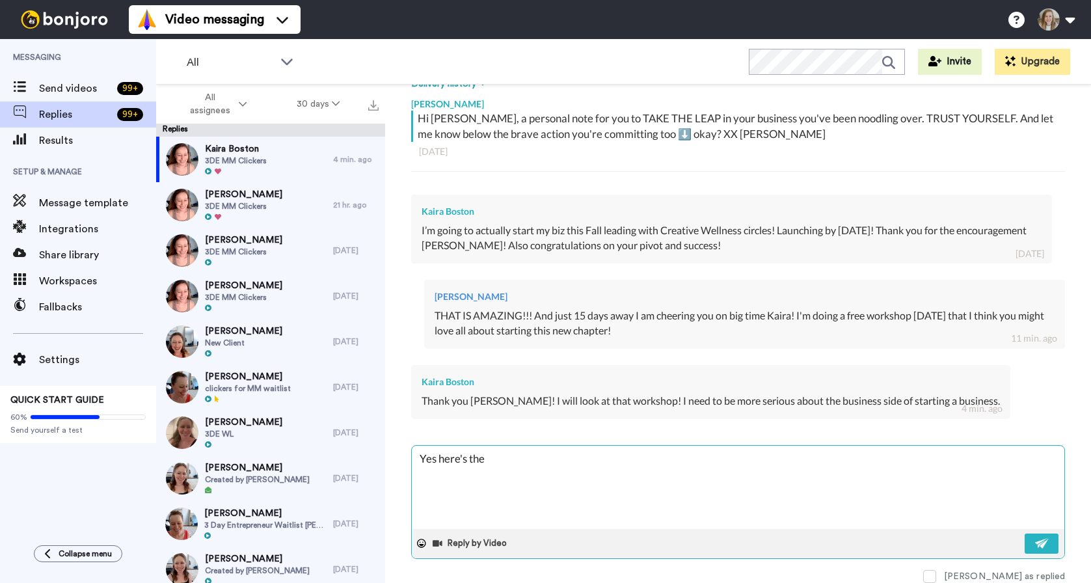
type textarea "x"
type textarea "Yes here's the de"
type textarea "x"
type textarea "Yes here's the det"
type textarea "x"
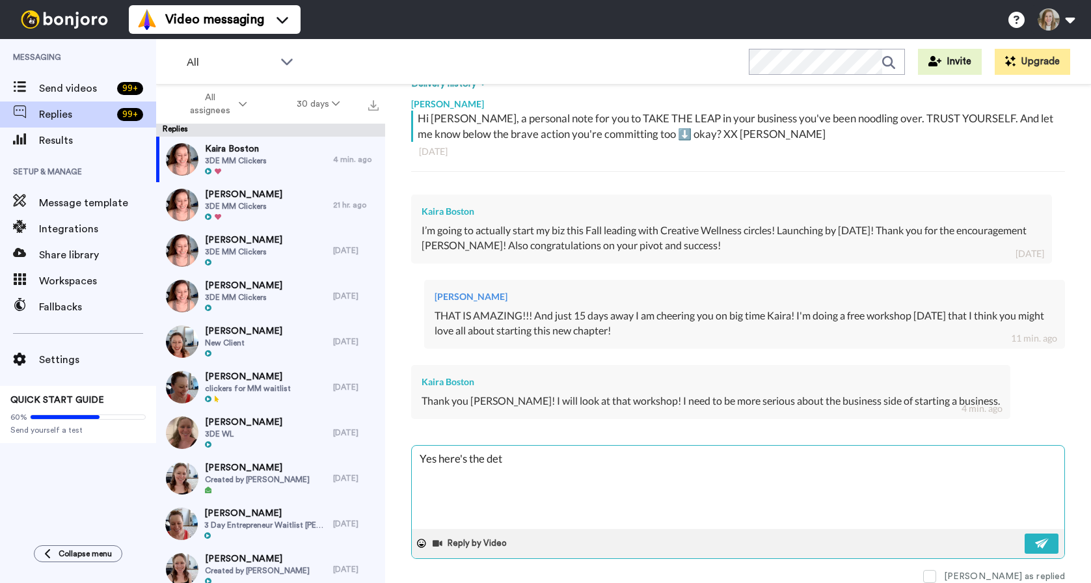
type textarea "Yes here's the deta"
type textarea "x"
type textarea "Yes here's the detai"
type textarea "x"
type textarea "Yes here's the detail"
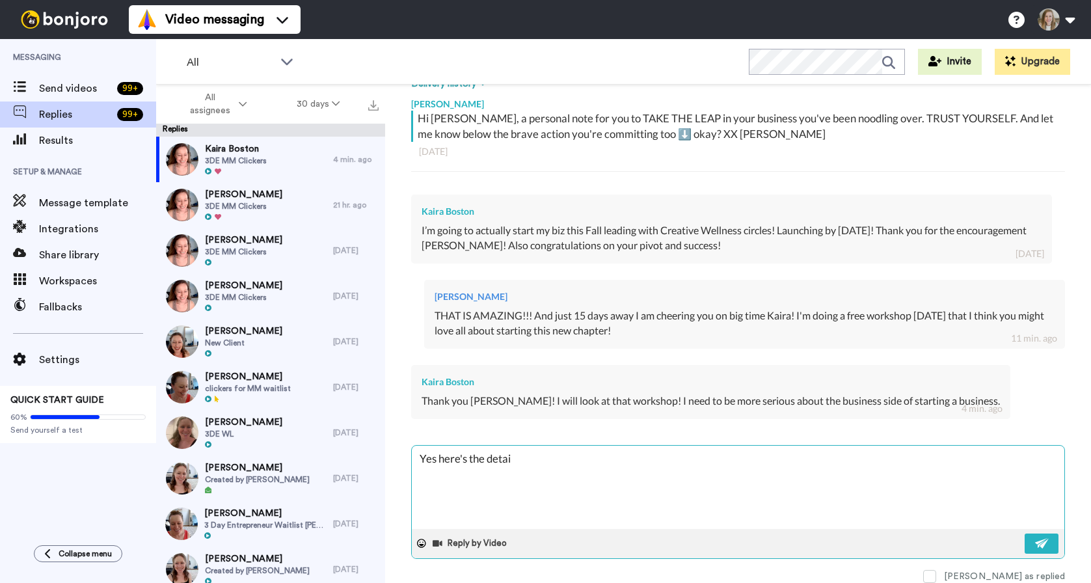
type textarea "x"
type textarea "Yes here's the details"
type textarea "x"
type textarea "Yes here's the details"
type textarea "x"
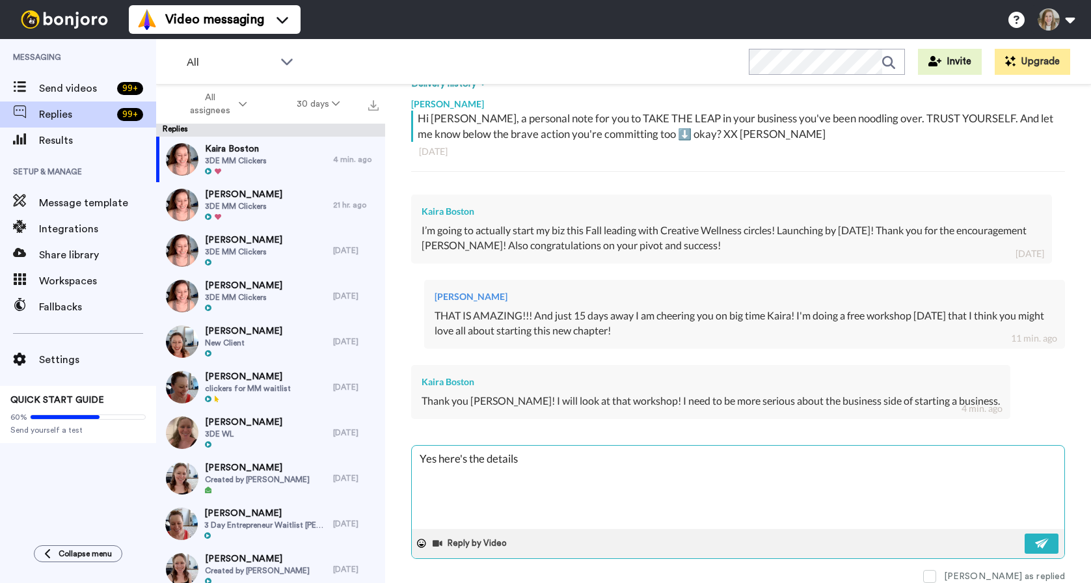
type textarea "Yes here's the details >"
type textarea "x"
type textarea "Yes here's the details >3"
type textarea "x"
type textarea "Yes here's the details >3"
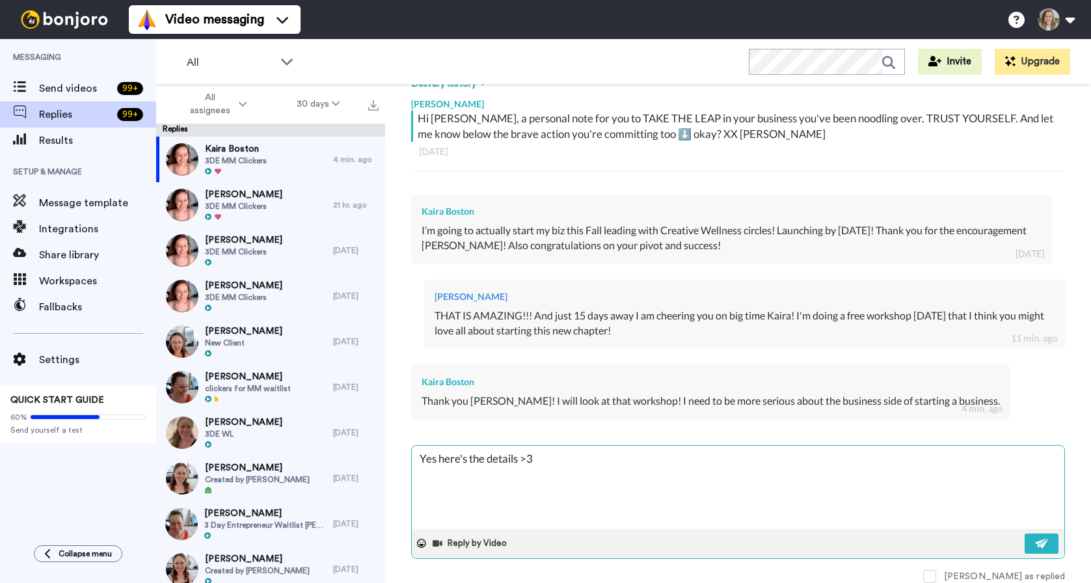
type textarea "x"
type textarea "Yes here's the details >3"
type textarea "x"
type textarea "Yes here's the details >"
type textarea "x"
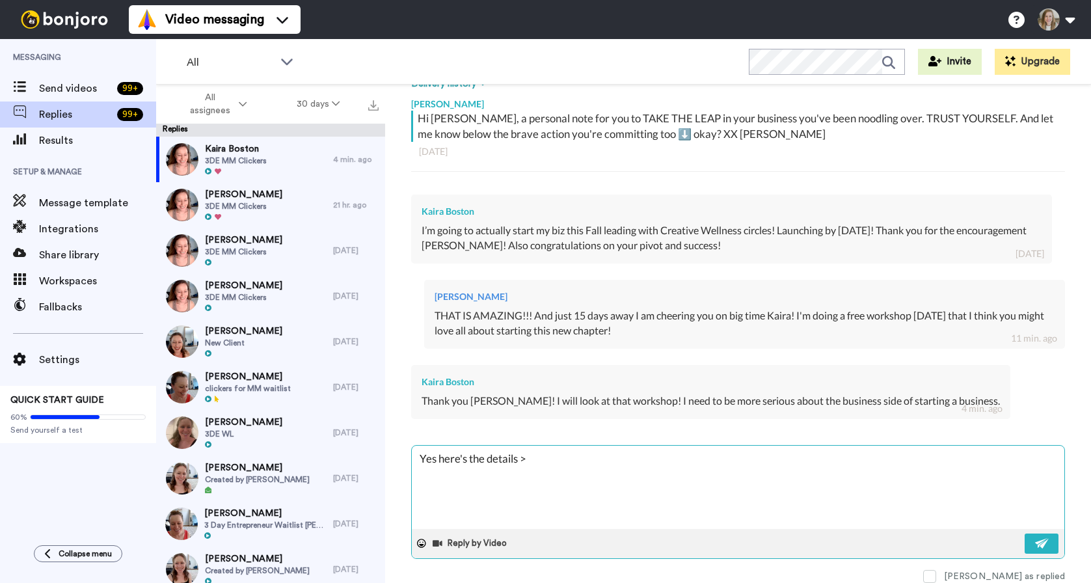
type textarea "Yes here's the details >"
type textarea "x"
type textarea "Yes here's the details > https://annafrandsen.lpages.co/3-day-workweek-workshop/"
type textarea "x"
type textarea "Yes here's the details > https://annafrandsen.lpages.co/3-day-workweek-workshop/"
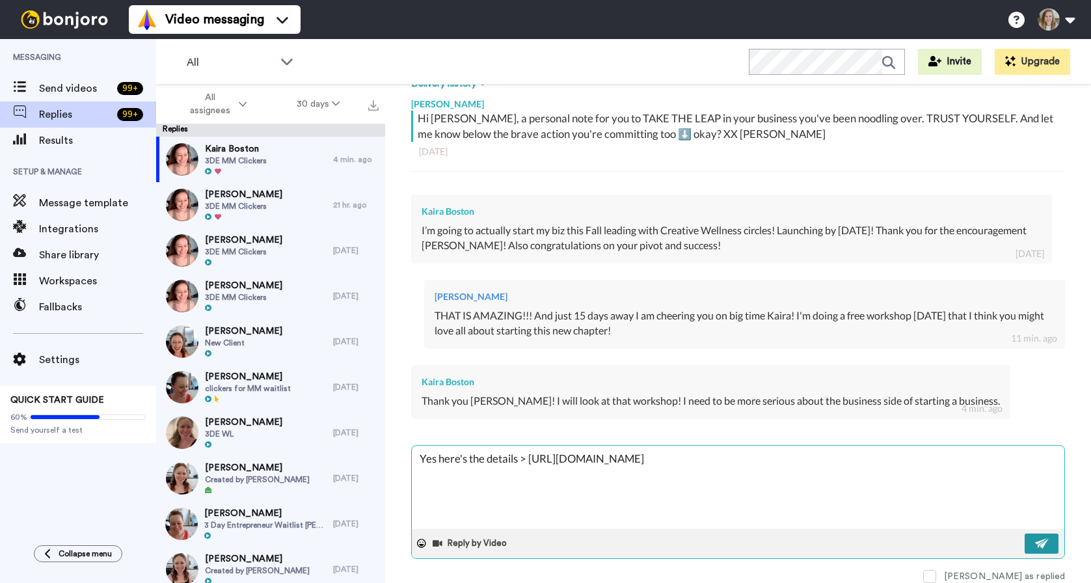
click at [1035, 547] on img at bounding box center [1042, 543] width 14 height 10
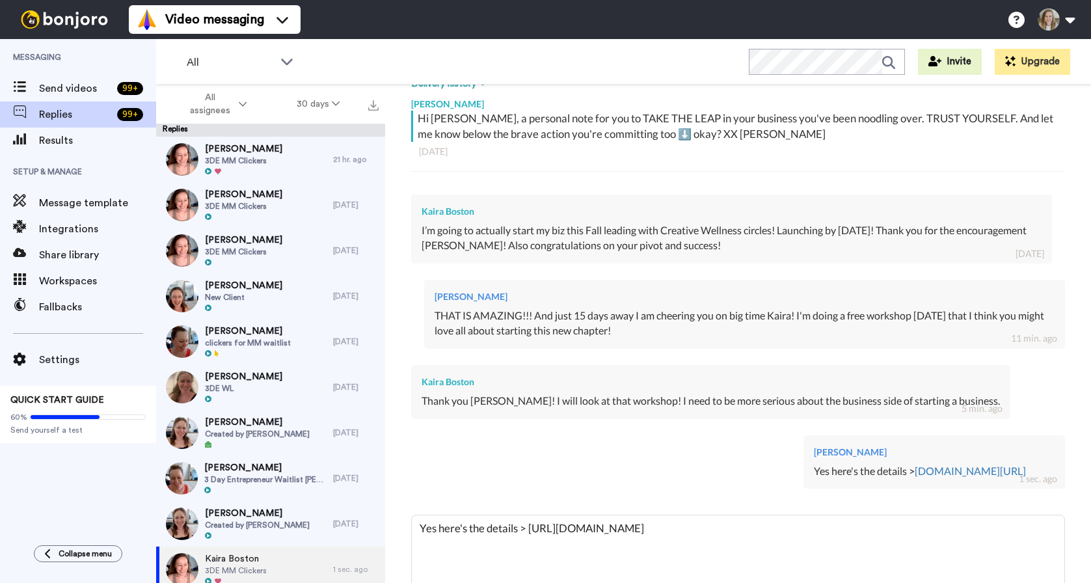
type textarea "x"
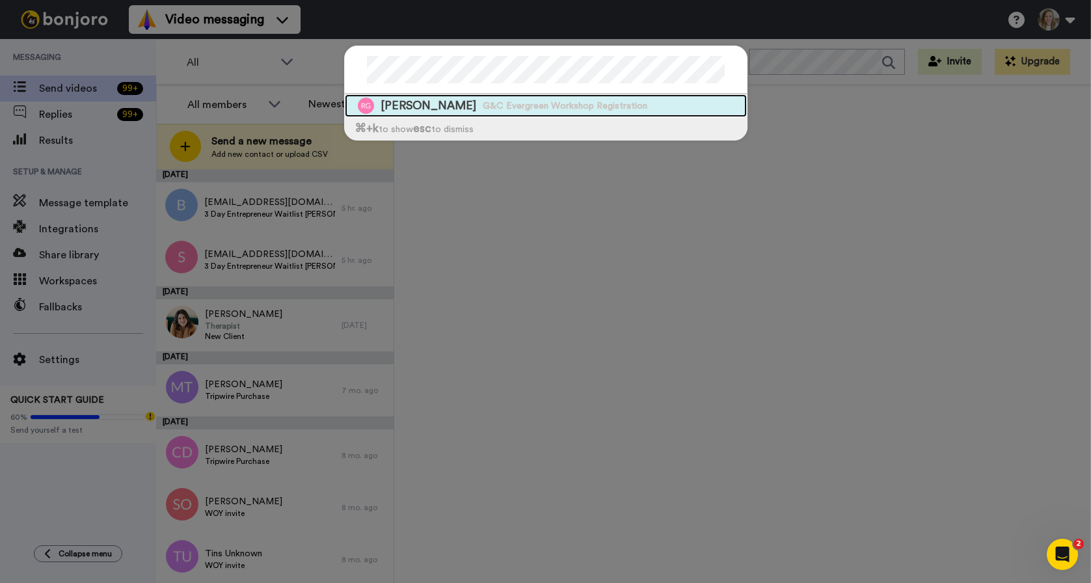
click at [445, 103] on span "Robyn Gutierrez" at bounding box center [429, 106] width 96 height 16
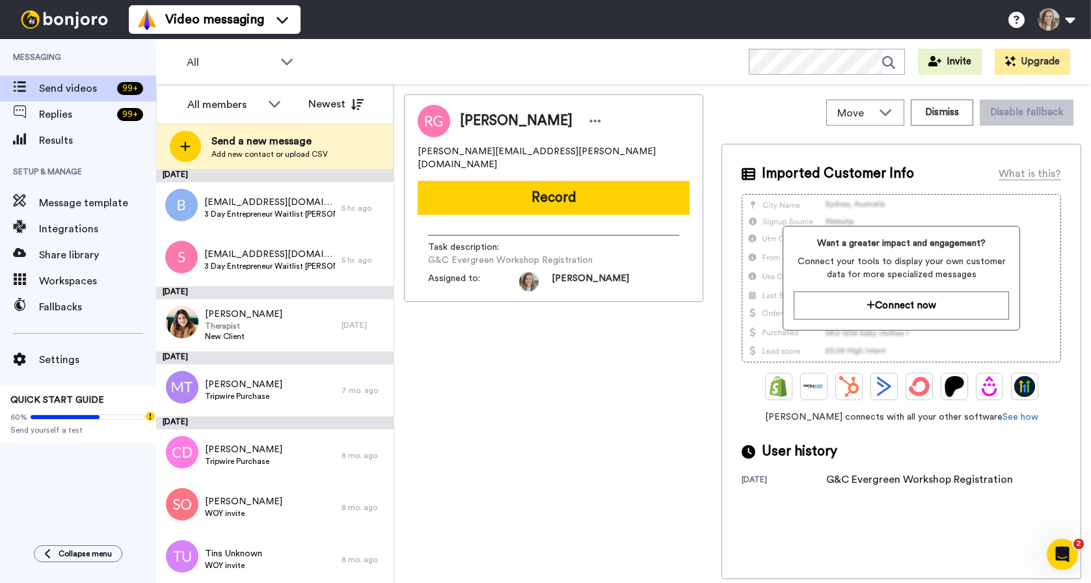
click at [549, 418] on div "Robyn Gutierrez ms.lee.vasquez@gmail.com Record Task description : G&C Evergree…" at bounding box center [553, 336] width 299 height 485
click at [627, 357] on div "Robyn Gutierrez ms.lee.vasquez@gmail.com Record Task description : G&C Evergree…" at bounding box center [553, 336] width 299 height 485
